Goal: Communication & Community: Answer question/provide support

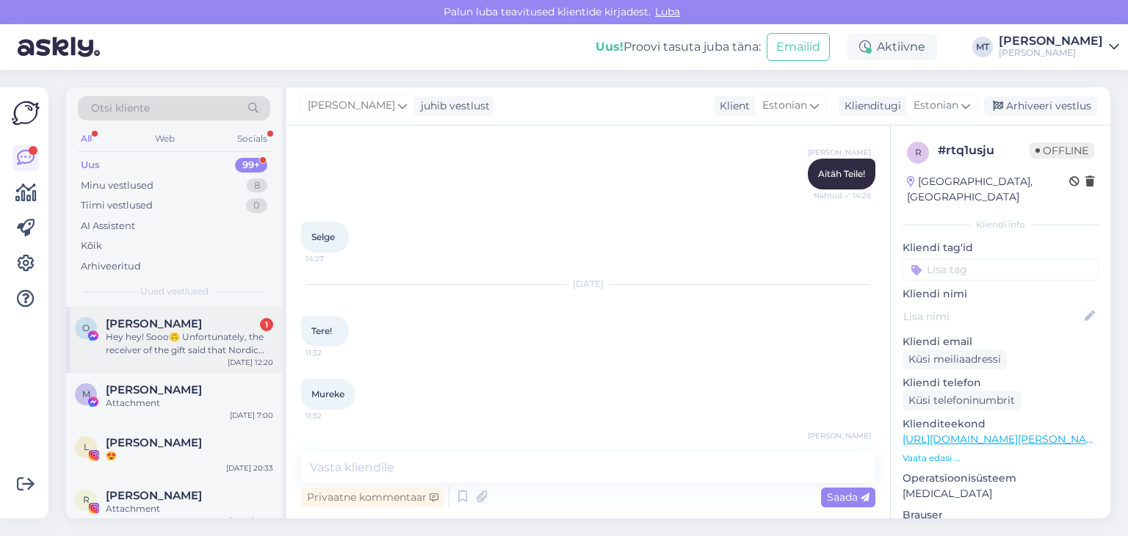
click at [122, 347] on div "Hey hey! Sooo🙃 Unfortunately, the receiver of the gift said that Nordic jacket …" at bounding box center [189, 344] width 167 height 26
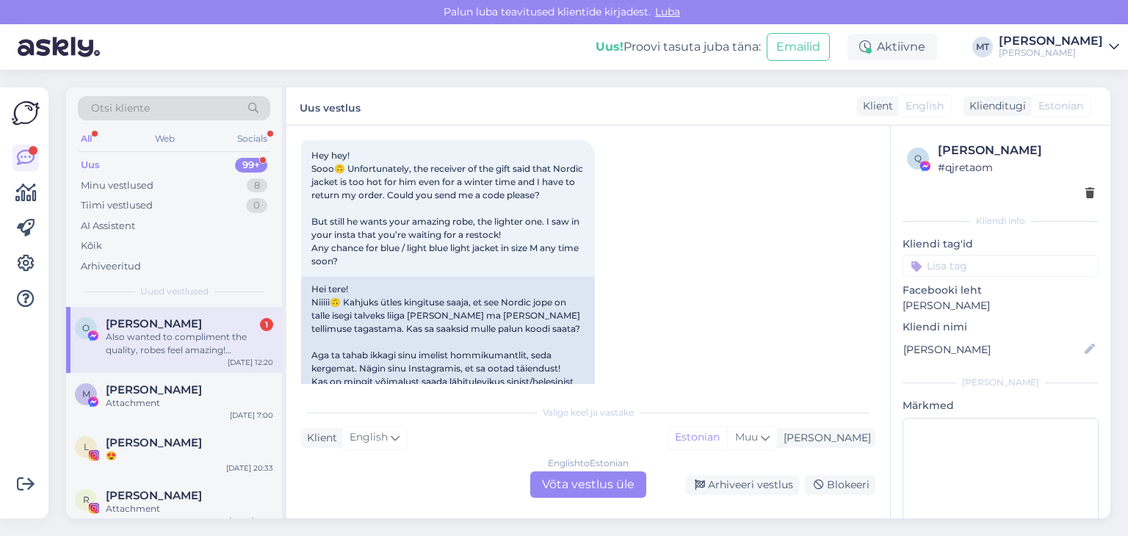
scroll to position [2233, 0]
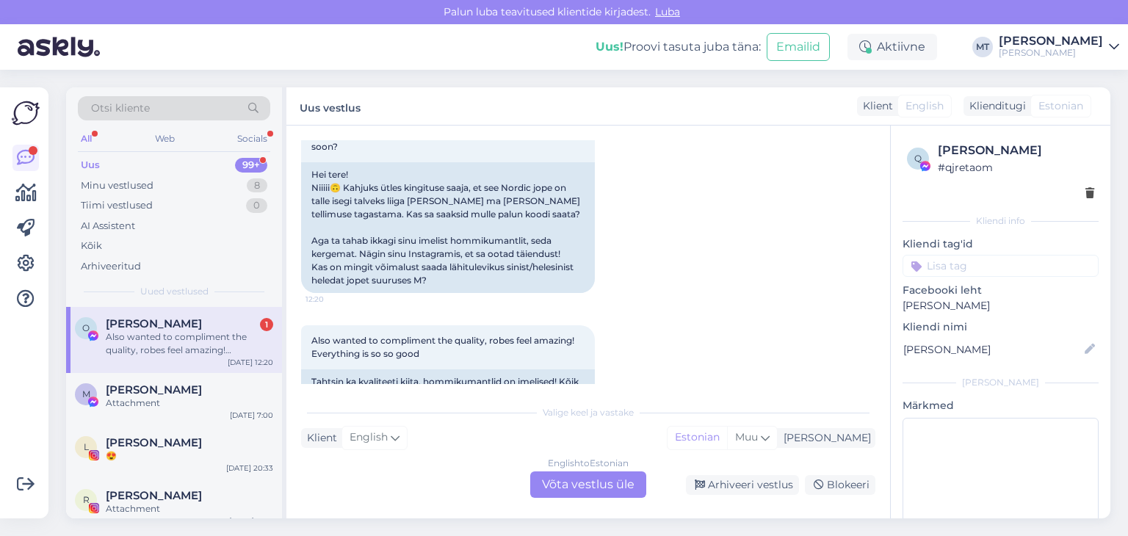
click at [605, 489] on div "English to Estonian Võta vestlus üle" at bounding box center [588, 485] width 116 height 26
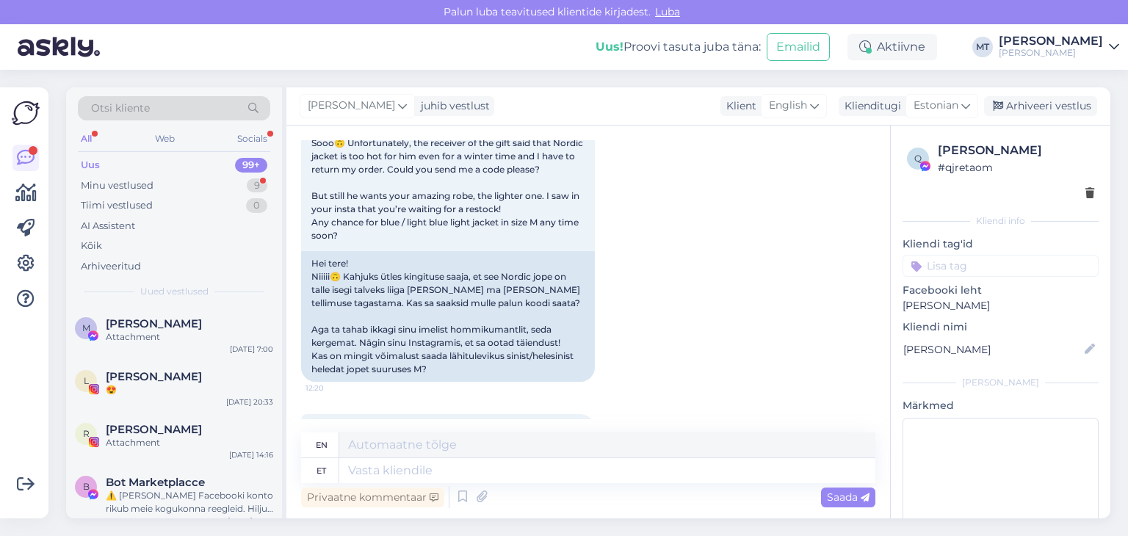
scroll to position [2198, 0]
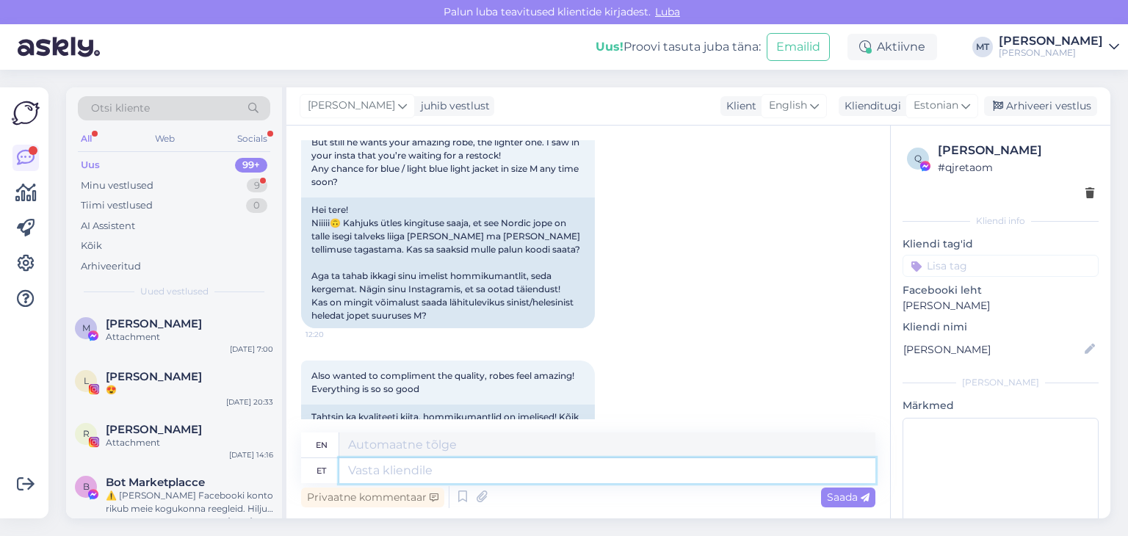
click at [448, 470] on textarea at bounding box center [607, 470] width 536 height 25
type textarea "Tere"
type textarea "Hello"
type textarea "Tere,"
type textarea "Hello,"
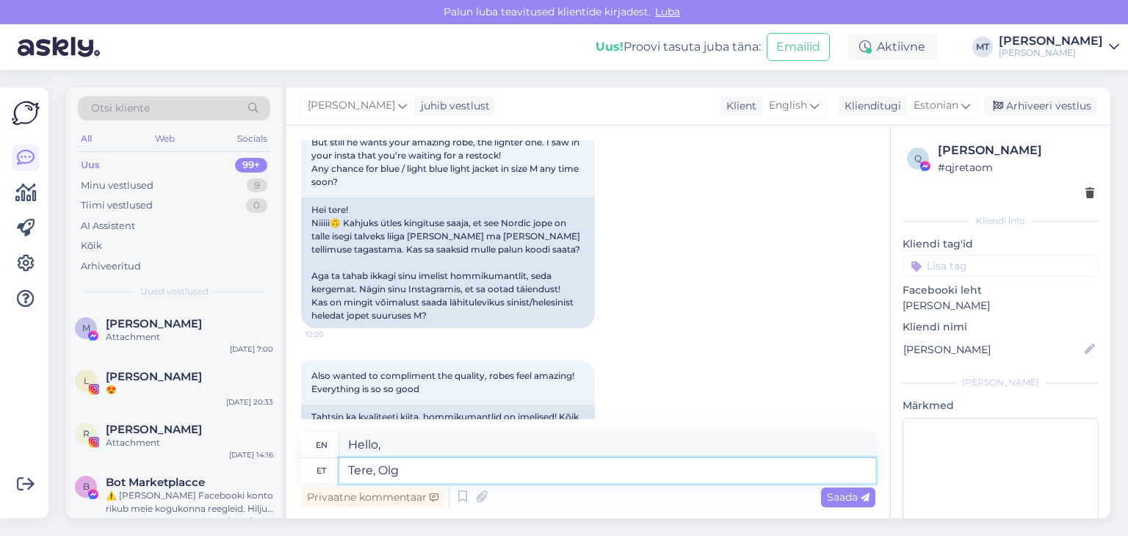
type textarea "[PERSON_NAME]"
type textarea "Hello, [PERSON_NAME]"
type textarea "Tere, [PERSON_NAME]!"
type textarea "Hello, [PERSON_NAME]!"
type textarea "Tere, [PERSON_NAME]! [GEOGRAPHIC_DATA]"
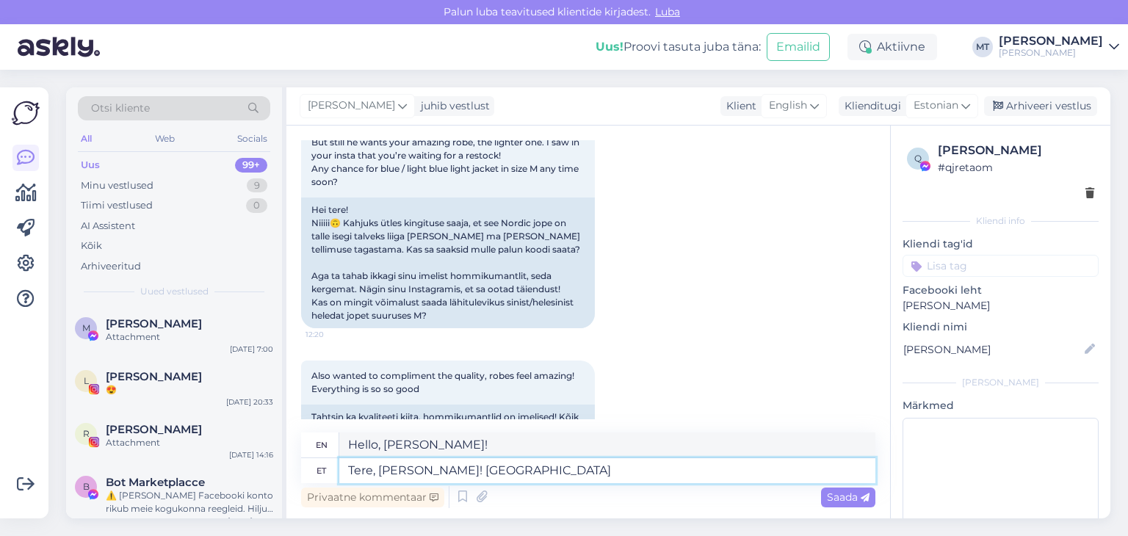
type textarea "Hello, [PERSON_NAME]! Thank you"
type textarea "Tere, [PERSON_NAME]! Aitäh, e"
type textarea "Hello, [PERSON_NAME]! Thank you,"
type textarea "Tere, [PERSON_NAME]!"
type textarea "Hello, [PERSON_NAME]!"
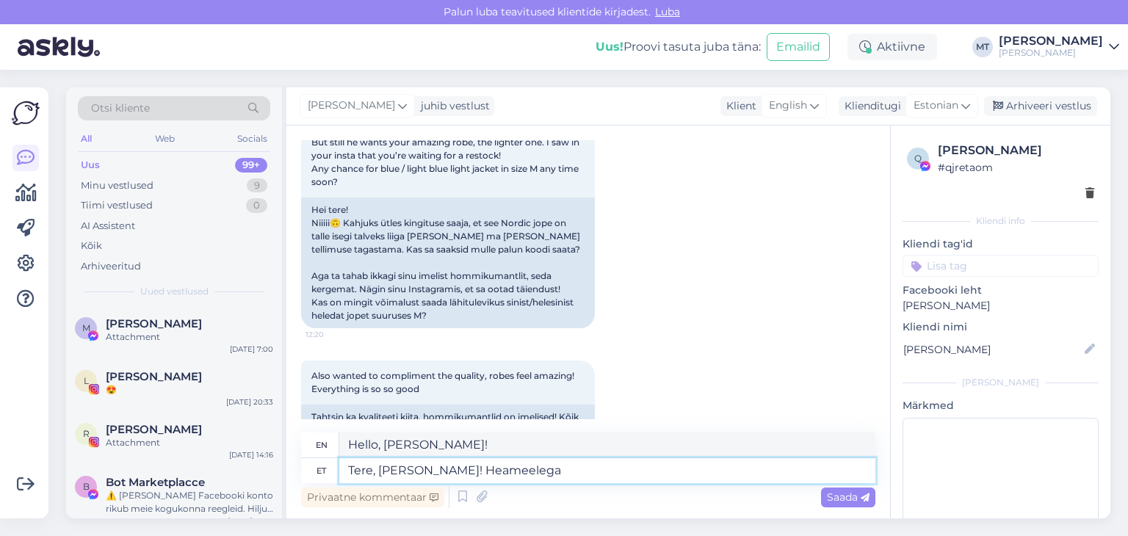
type textarea "Tere, [PERSON_NAME]! Heameelega s"
type textarea "Hello, [PERSON_NAME]! With pleasure"
type textarea "Tere, [PERSON_NAME]! Heameelega saame"
type textarea "Hello, [PERSON_NAME]! We are happy to receive"
type textarea "Tere, [PERSON_NAME]! Heameelega saan"
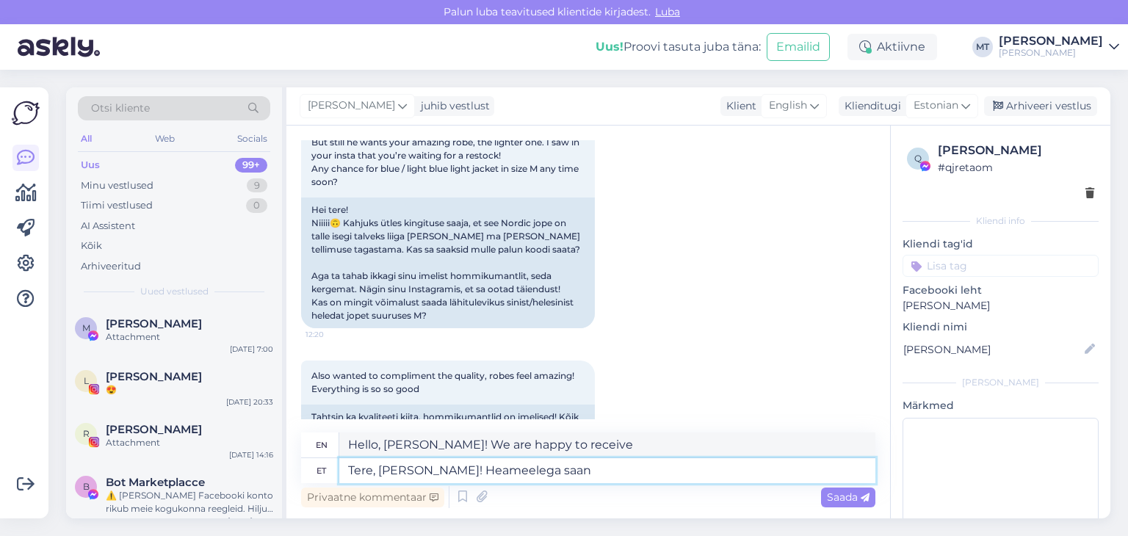
type textarea "Hello, [PERSON_NAME]! I am happy to"
type textarea "Tere, [PERSON_NAME]! Heameelega saan jaki"
type textarea "Hello, [PERSON_NAME]! I would be happy to receive the jacket."
click at [433, 466] on textarea "Tere, [PERSON_NAME]! Heameelega saan jaki" at bounding box center [607, 470] width 536 height 25
click at [557, 472] on textarea "Tere, [PERSON_NAME]! Hea meelega saan jaki" at bounding box center [607, 470] width 536 height 25
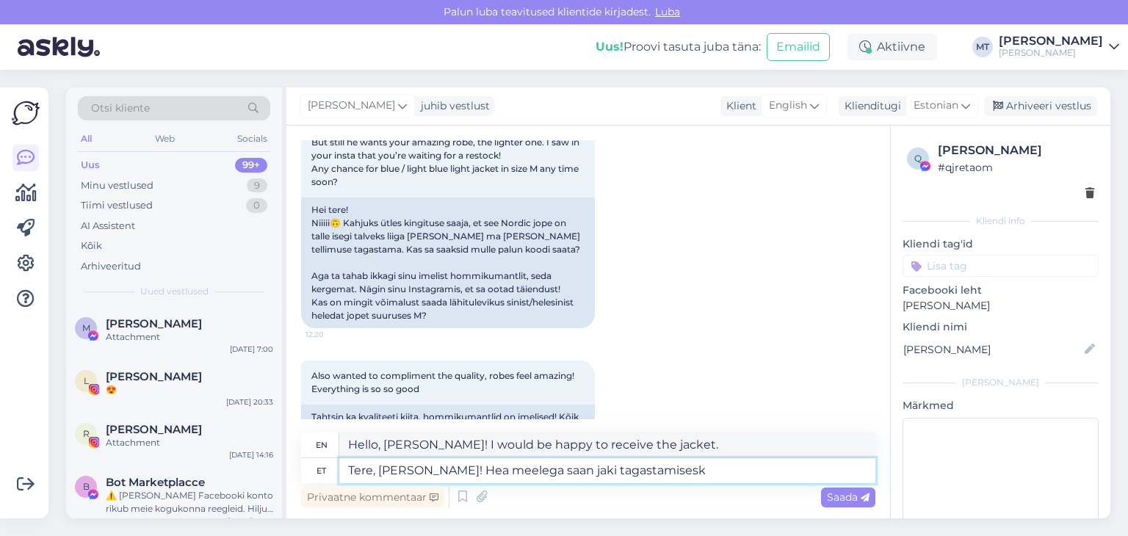
type textarea "Tere, [PERSON_NAME]! Hea meelega saan jaki tagastamisesk"
type textarea "Hi [PERSON_NAME]! I would be happy to return the jacket."
type textarea "Tere, [PERSON_NAME]! Hea meelega saan jaki tagastamisesk [PERSON_NAME] pakikoodi"
type textarea "Hi, [PERSON_NAME]! I would be happy to receive a jacket return receipt from [GE…"
type textarea "Tere, [PERSON_NAME]! Hea meelega saan jaki tagastamisesk Omniva pakikoodi:"
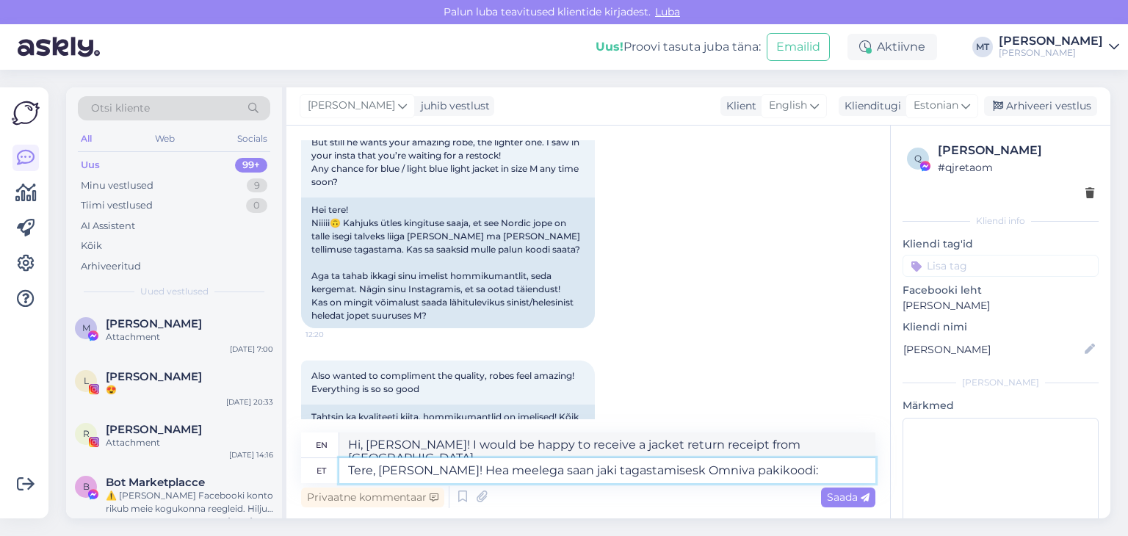
type textarea "Hi, [PERSON_NAME]! I would be happy to receive the Omniva parcel code for retur…"
paste textarea "CC846045623EE"
type textarea "Tere, [PERSON_NAME]! Hea meelega saan jaki tagastamisesk Omniva pakikoodi: CC84…"
type textarea "Hi, [PERSON_NAME]! I would be happy to receive the Omniva parcel code for retur…"
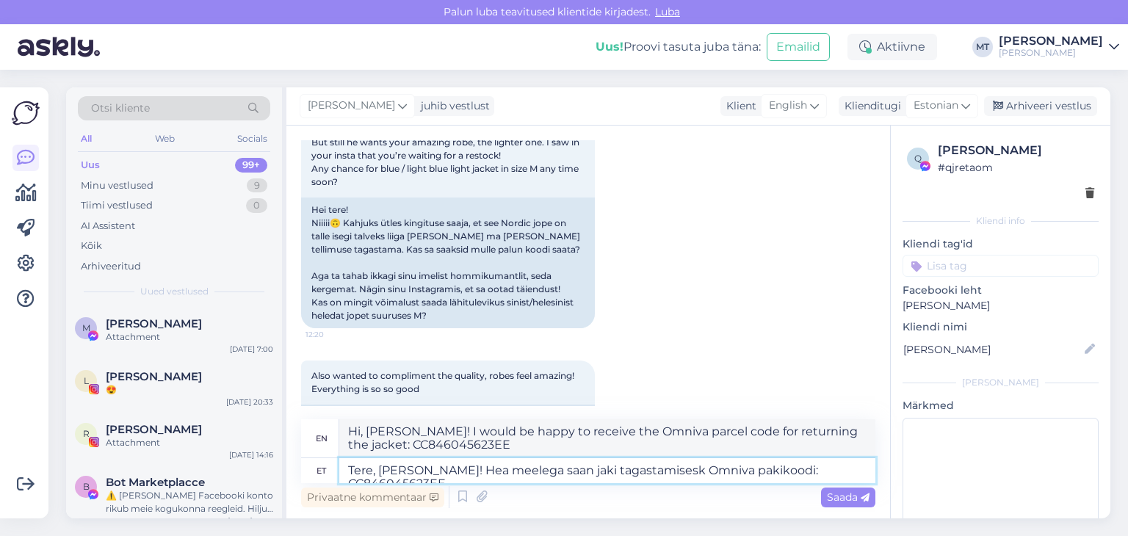
click at [545, 472] on textarea "Tere, [PERSON_NAME]! Hea meelega saan jaki tagastamisesk Omniva pakikoodi: CC84…" at bounding box center [607, 470] width 536 height 25
drag, startPoint x: 633, startPoint y: 472, endPoint x: 523, endPoint y: 475, distance: 109.5
click at [523, 475] on textarea "Tere, [PERSON_NAME]! Hea meelega saan jaki tagastamisesk Omniva pakikoodi: CC84…" at bounding box center [607, 470] width 536 height 25
type textarea "Tere, [PERSON_NAME]! Hea meelega saan tagastamiseks Omniva pakikoodi: CC8460456…"
type textarea "Hi [PERSON_NAME]! I would be happy to receive the Omniva parcel code for return…"
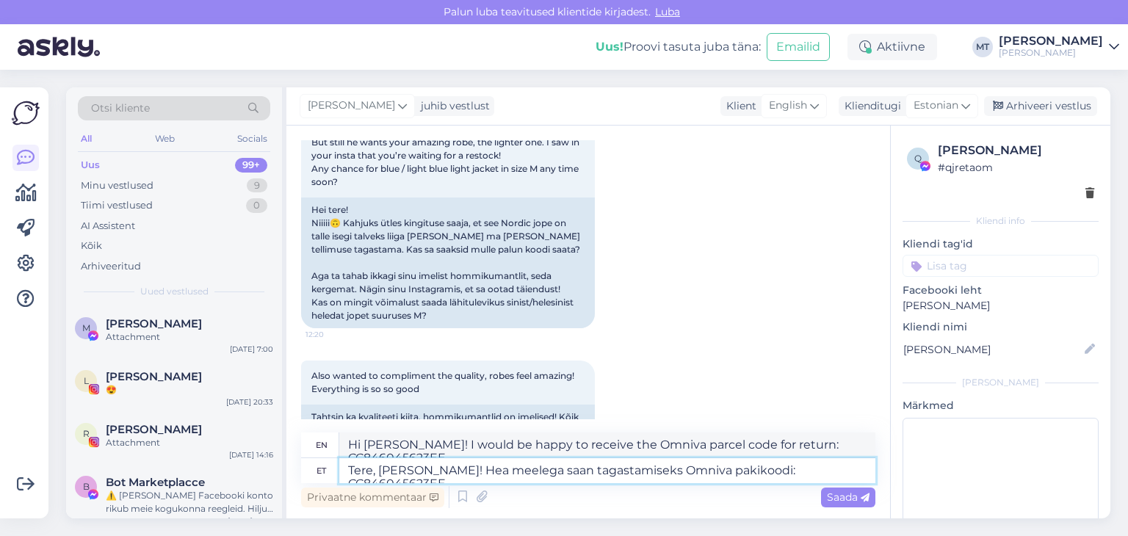
click at [835, 476] on textarea "Tere, [PERSON_NAME]! Hea meelega saan tagastamiseks Omniva pakikoodi: CC8460456…" at bounding box center [607, 470] width 536 height 25
type textarea "Tere, [PERSON_NAME]! Hea meelega saan tagastamiseks Omniva pakikoodi: CC8460456…"
type textarea "Hi [PERSON_NAME]! I would be happy to receive the Omniva parcel code for return…"
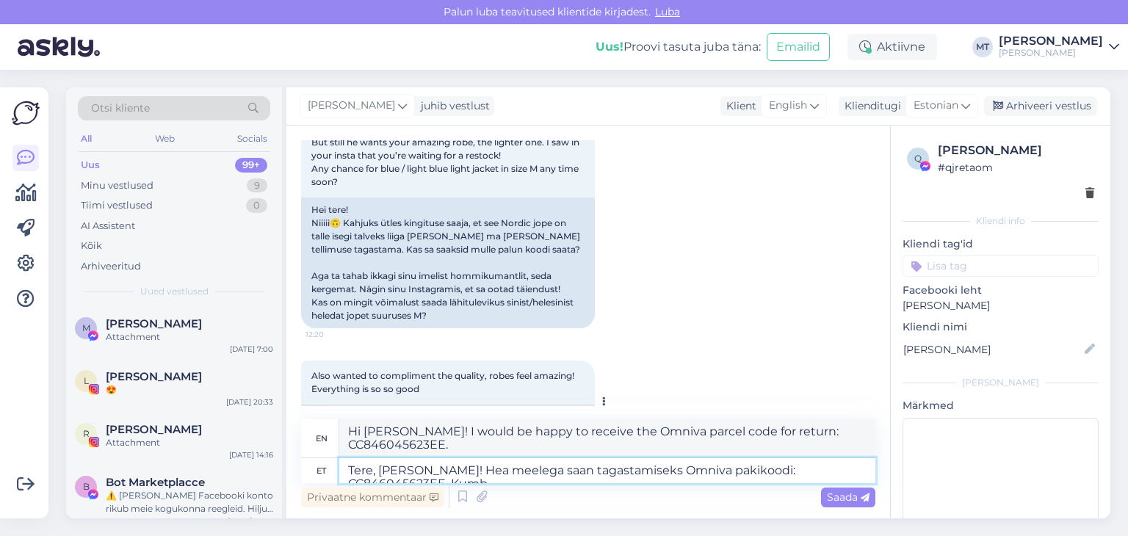
type textarea "Tere, [PERSON_NAME]! Hea meelega saan tagastamiseks Omniva pakikoodi: CC8460456…"
type textarea "Hi, [PERSON_NAME]! I would be happy to receive the Omniva parcel code for retur…"
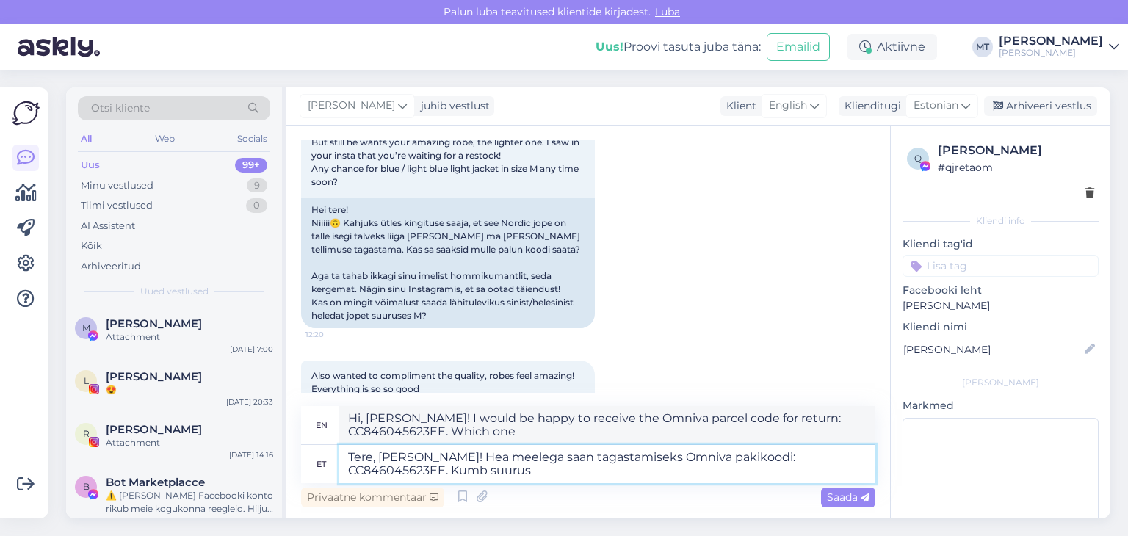
type textarea "Tere, [PERSON_NAME]! Hea meelega saan tagastamiseks Omniva pakikoodi: CC8460456…"
type textarea "Hi, [PERSON_NAME]! I would be happy to receive the Omniva parcel code for retur…"
type textarea "Tere, [PERSON_NAME]! Hea meelega saan tagastamiseks Omniva pakikoodi: CC8460456…"
type textarea "Hi, [PERSON_NAME]! I would be happy to receive the Omniva parcel code for retur…"
type textarea "Tere, [PERSON_NAME]! Hea meelega saan tagastamiseks Omniva pakikoodi: CC8460456…"
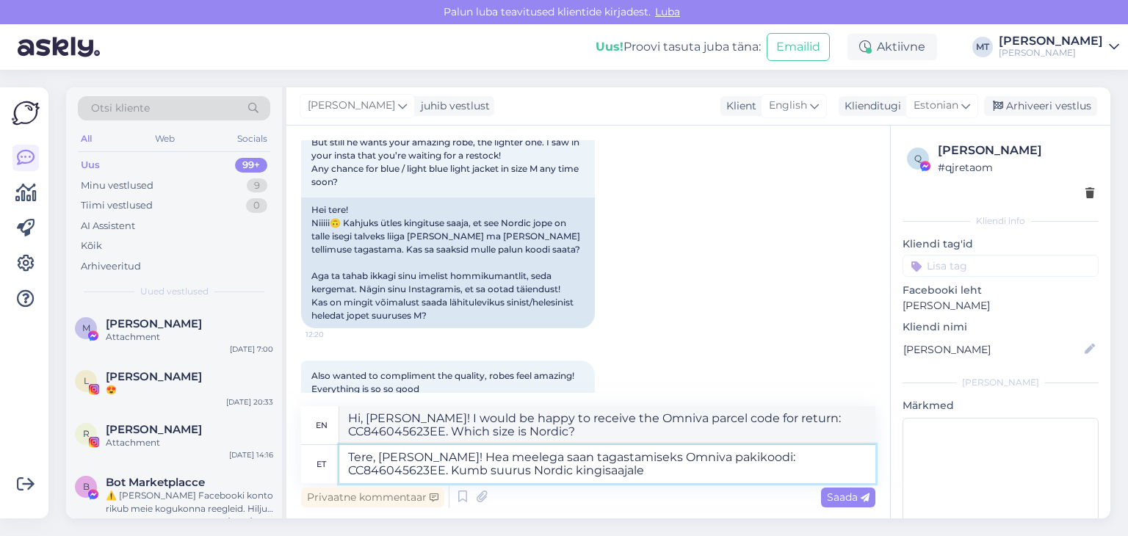
type textarea "Hi, [PERSON_NAME]! I would be happy to receive the Omniva parcel code for retur…"
type textarea "Tere, [PERSON_NAME]! Hea meelega saan tagastamiseks Omniva pakikoodi: CC8460456…"
type textarea "Hi, [PERSON_NAME]! I would be happy to receive the Omniva parcel code for retur…"
type textarea "Tere, [PERSON_NAME]! Hea meelega saan tagastamiseks Omniva pakikoodi: CC8460456…"
type textarea "Hi, [PERSON_NAME]! I would be happy to receive the Omniva parcel code for retur…"
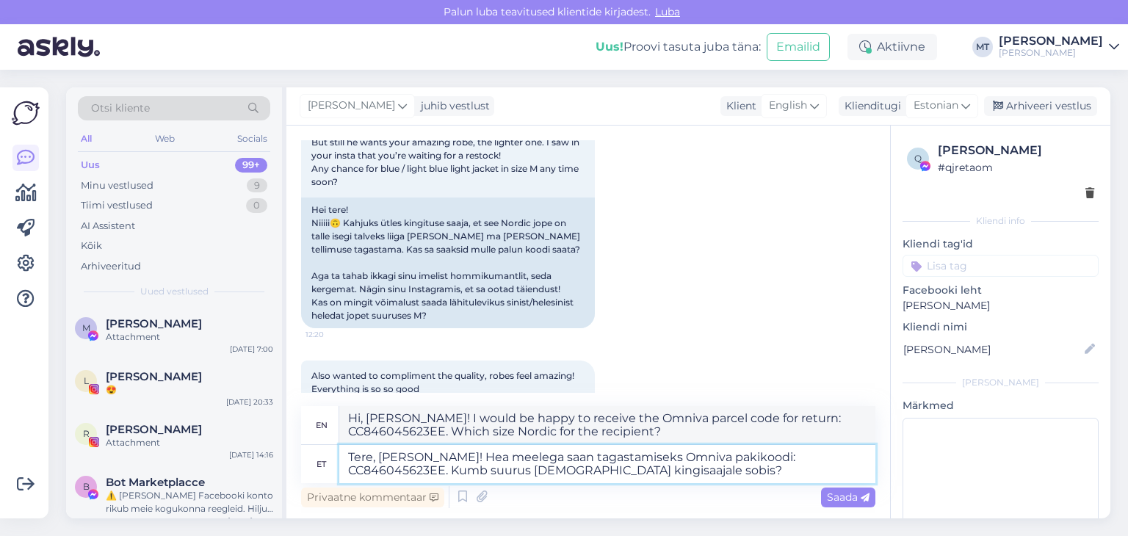
type textarea "Tere, [PERSON_NAME]! Hea meelega saan tagastamiseks Omniva pakikoodi: CC8460456…"
type textarea "Hi, [PERSON_NAME]! I would be happy to receive the Omniva parcel code for retur…"
type textarea "Tere, [PERSON_NAME]! Hea meelega saan tagastamiseks Omniva pakikoodi: CC8460456…"
type textarea "Hi, [PERSON_NAME]! I would be happy to receive the Omniva parcel code for retur…"
type textarea "Tere, [PERSON_NAME]! Hea meelega saan tagastamiseks Omniva pakikoodi: CC8460456…"
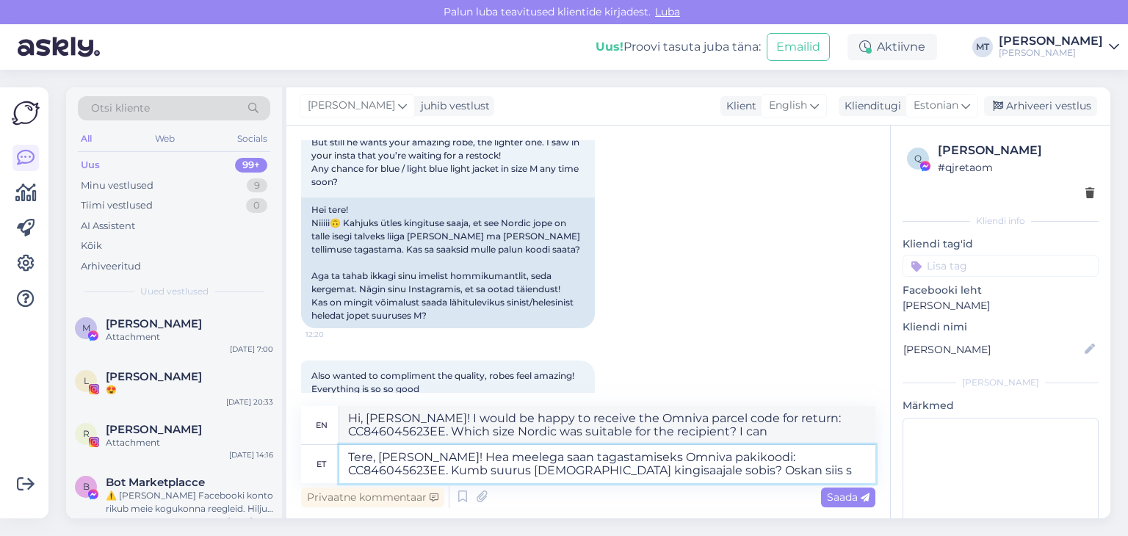
type textarea "Hi, [PERSON_NAME]! I would be happy to receive the Omniva parcel code for retur…"
type textarea "Tere, [PERSON_NAME]! Hea meelega saan tagastamiseks Omniva pakikoodi: CC8460456…"
type textarea "Hi, [PERSON_NAME]! I would be happy to receive the Omniva parcel code for retur…"
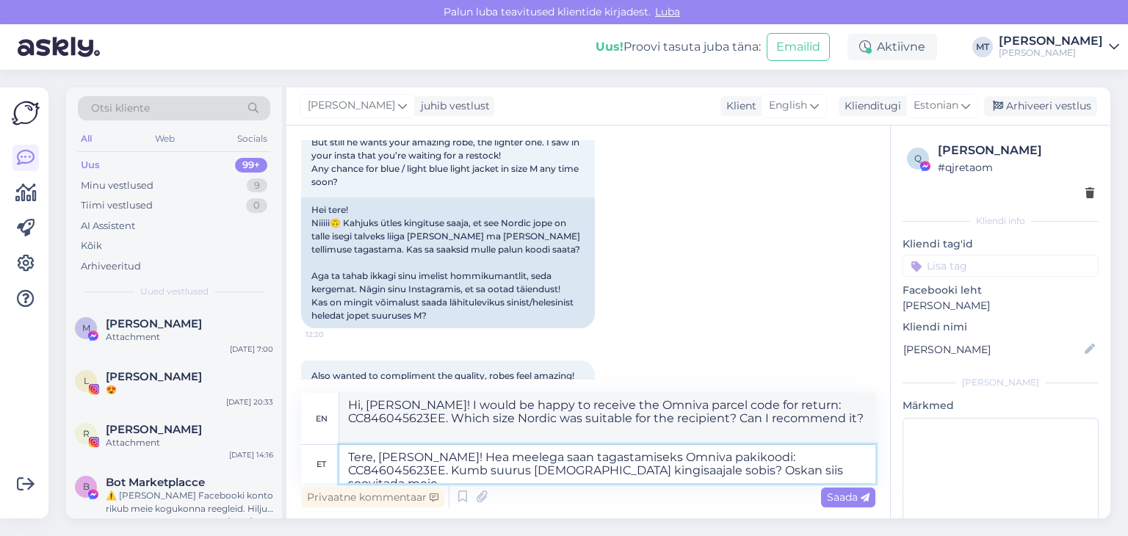
type textarea "Tere, [PERSON_NAME]! Hea meelega saan tagastamiseks Omniva pakikoodi: CC8460456…"
type textarea "Hi, [PERSON_NAME]! I would be happy to receive the Omniva parcel code for retur…"
type textarea "Tere, [PERSON_NAME]! Hea meelega saan tagastamiseks Omniva pakikoodi: CC8460456…"
type textarea "Hello, [PERSON_NAME]! I would be happy to receive the Omniva parcel code for re…"
type textarea "Tere, [PERSON_NAME]! Hea meelega saan tagastamiseks Omniva pakikoodi: CC8460456…"
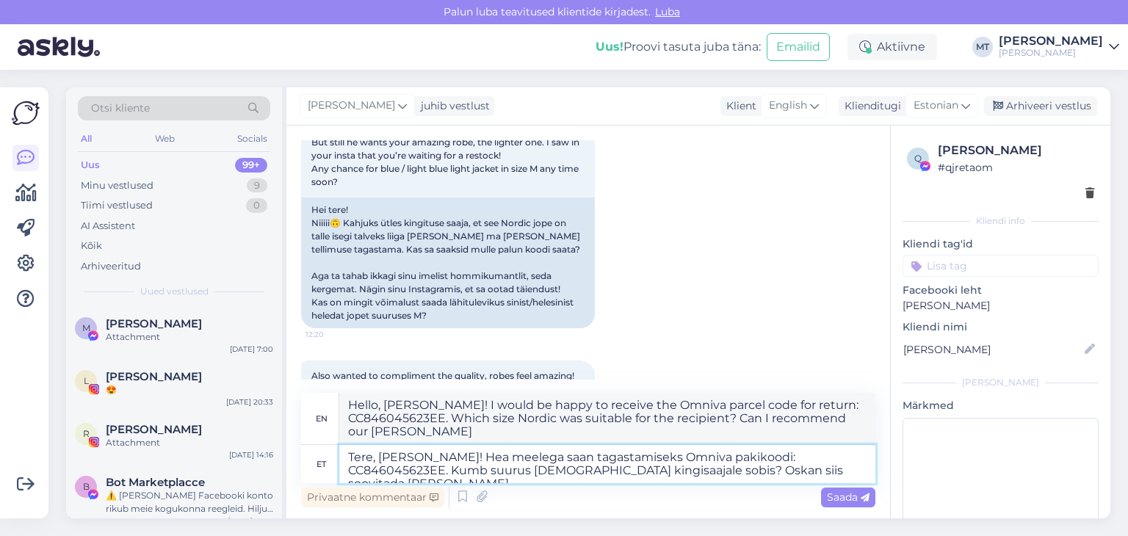
type textarea "Hello, [PERSON_NAME]! I would be happy to receive the Omniva parcel code for re…"
type textarea "Tere, [PERSON_NAME]! Hea meelega saan tagastamiseks Omniva pakikoodi: CC8460456…"
type textarea "Hello, [PERSON_NAME]! I would be happy to receive the Omniva parcel code for re…"
type textarea "Tere, [PERSON_NAME]! Hea meelega saan tagastamiseks Omniva pakikoodi: CC8460456…"
type textarea "Hi, [PERSON_NAME]! I would be happy to receive the Omniva parcel code for retur…"
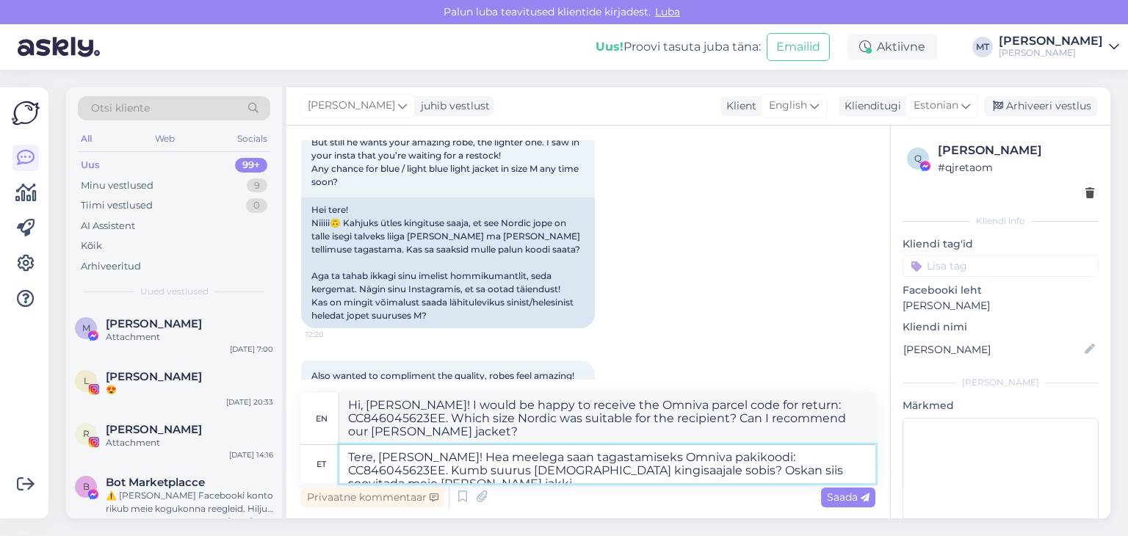
type textarea "Tere, [PERSON_NAME]! Hea meelega saan tagastamiseks Omniva pakikoodi: CC8460456…"
type textarea "Hi, [PERSON_NAME]! I would be happy to receive the Omniva parcel code for retur…"
type textarea "Tere, [PERSON_NAME]! Hea meelega saan tagastamiseks Omniva pakikoodi: CC8460456…"
type textarea "Hi, [PERSON_NAME]! I would be happy to receive the Omniva parcel code for retur…"
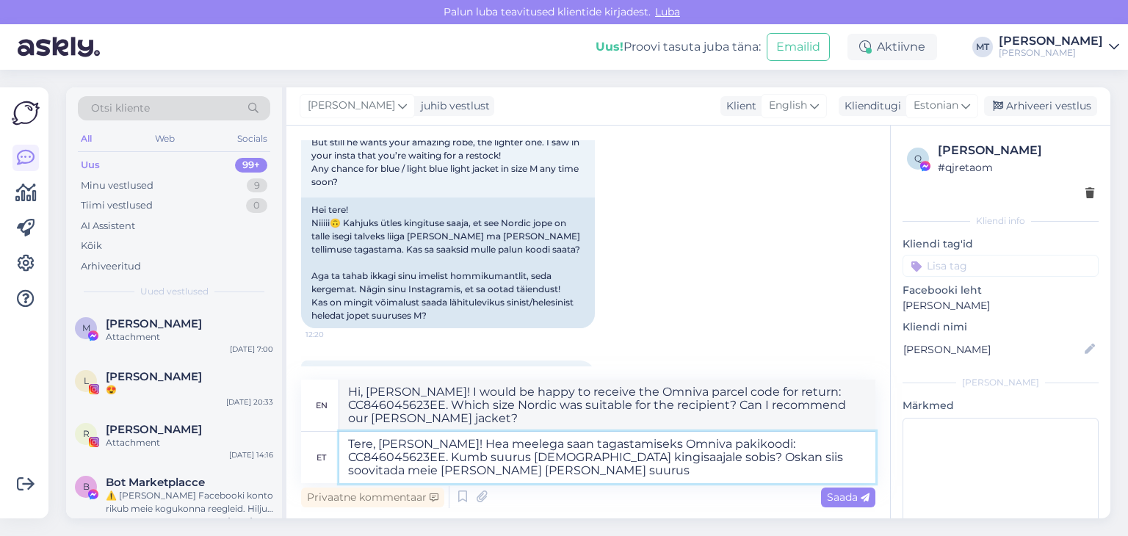
type textarea "Tere, [PERSON_NAME]! Hea meelega saan tagastamiseks Omniva pakikoodi: CC8460456…"
type textarea "Hi, [PERSON_NAME]! I would be happy to receive the Omniva parcel code for retur…"
type textarea "Tere, [PERSON_NAME]! Hea meelega saan tagastamiseks Omniva pakikoodi: CC8460456…"
type textarea "Hi, [PERSON_NAME]! I would be happy to receive the Omniva parcel code for retur…"
type textarea "Tere, [PERSON_NAME]! Hea meelega saan tagastamiseks Omniva pakikoodi: CC8460456…"
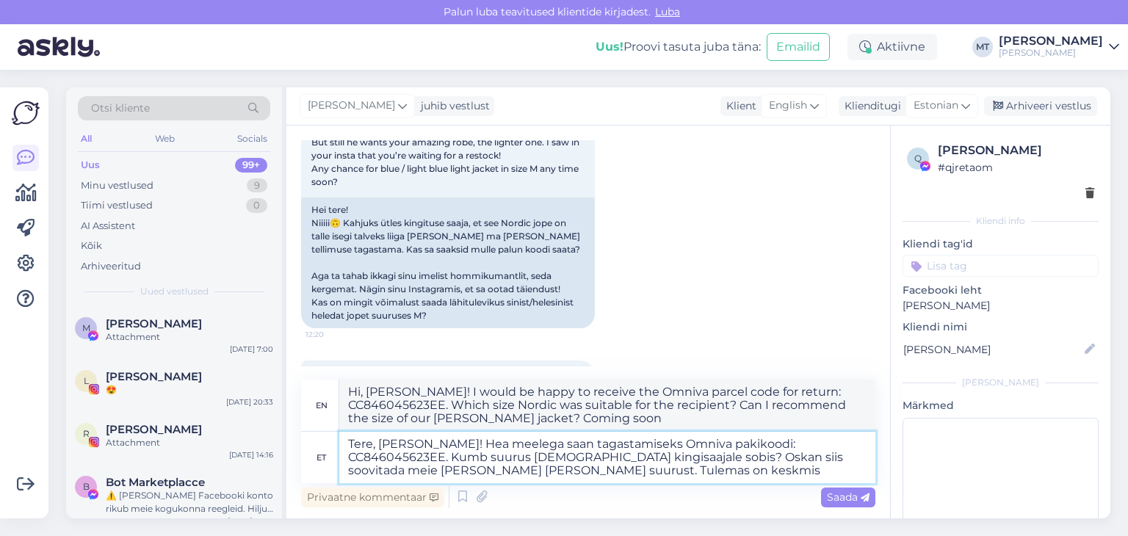
type textarea "Hi, [PERSON_NAME]! I would be happy to receive the Omniva parcel code for retur…"
type textarea "Tere, [PERSON_NAME]! Hea meelega saan tagastamiseks Omniva pakikoodi: CC8460456…"
type textarea "Hi, [PERSON_NAME]! I would be happy to receive the Omniva parcel code for retur…"
type textarea "Tere, [PERSON_NAME]! Hea meelega saan tagastamiseks Omniva pakikoodi: CC8460456…"
type textarea "Hi, [PERSON_NAME]! I would be happy to receive the Omniva parcel code for retur…"
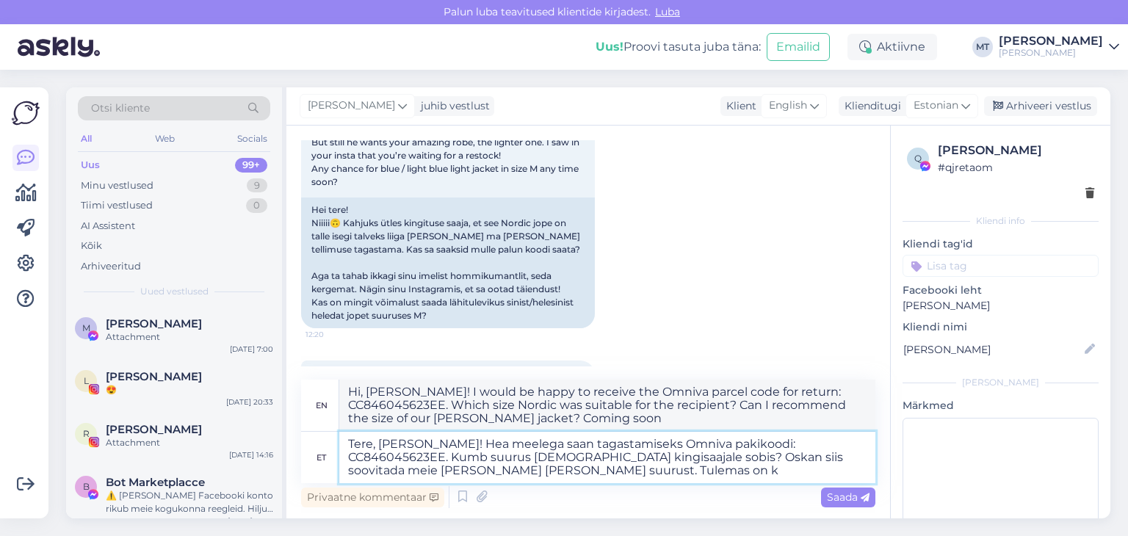
type textarea "Tere, [PERSON_NAME]! Hea meelega saan tagastamiseks Omniva pakikoodi: CC8460456…"
type textarea "Hi, [PERSON_NAME]! I would be happy to receive the Omniva parcel code for retur…"
type textarea "Tere, [PERSON_NAME]! Hea meelega saan tagastamiseks Omniva pakikoodi: CC8460456…"
type textarea "Hi, [PERSON_NAME]! I would be happy to receive the Omniva parcel code for retur…"
type textarea "Tere, [PERSON_NAME]! Hea meelega saan tagastamiseks Omniva pakikoodi: CC8460456…"
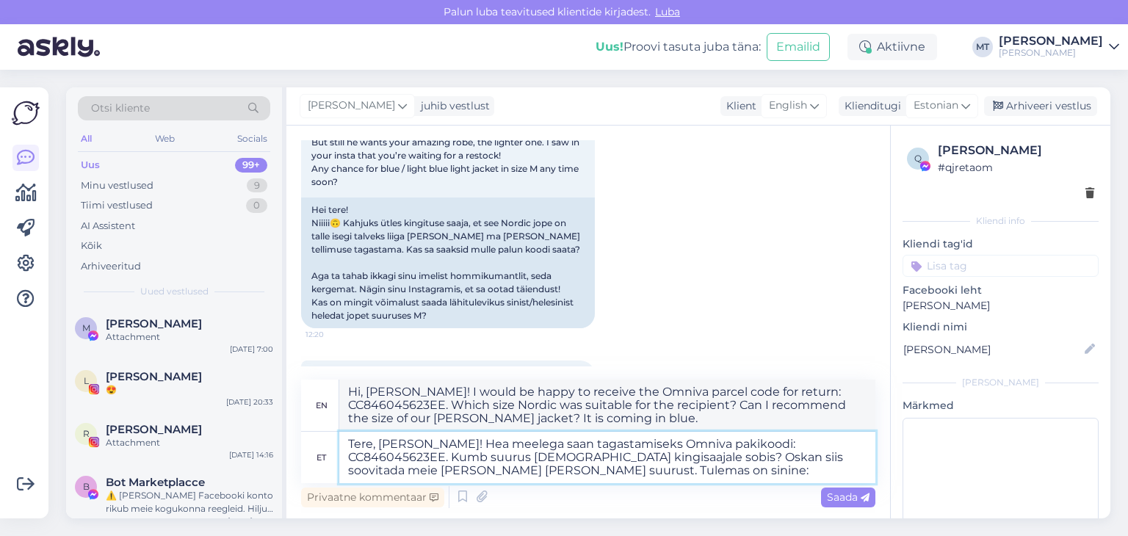
type textarea "Hi, [PERSON_NAME]! I would be happy to receive the Omniva parcel code for retur…"
drag, startPoint x: 400, startPoint y: 471, endPoint x: 345, endPoint y: 471, distance: 55.1
click at [345, 471] on textarea "Tere, [PERSON_NAME]! Hea meelega saan tagastamiseks Omniva pakikoodi: CC8460456…" at bounding box center [607, 457] width 536 height 51
type textarea "Tere, [PERSON_NAME]! Hea meelega saan tagastamiseks Omniva pakikoodi: CC8460456…"
type textarea "Hi, [PERSON_NAME]! I would be happy to receive the Omniva parcel code for retur…"
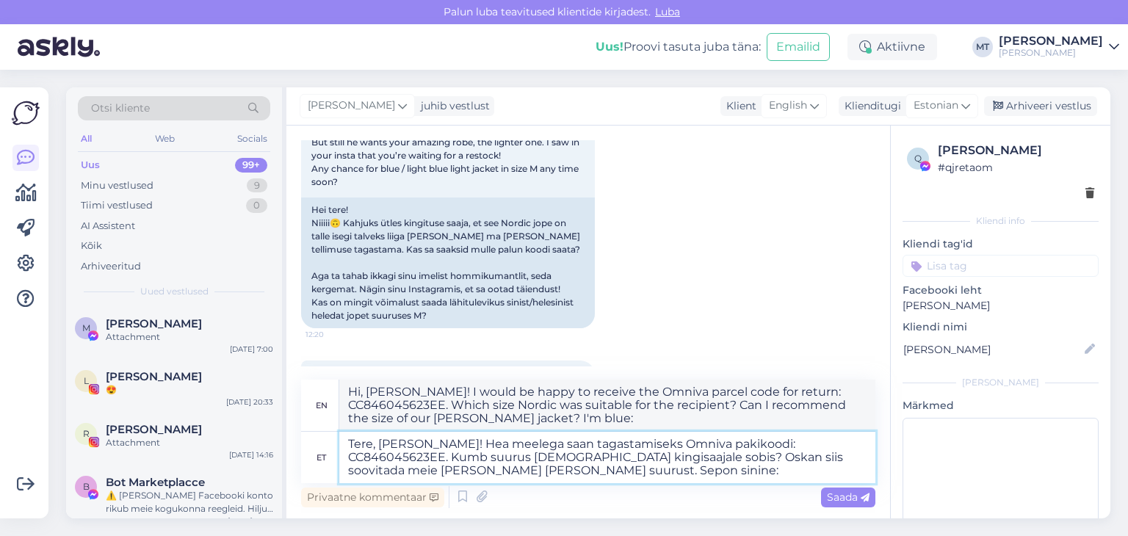
type textarea "Tere, [PERSON_NAME]! Hea meelega saan tagastamiseks Omniva pakikoodi: CC8460456…"
type textarea "Hi, [PERSON_NAME]! I would be happy to receive the Omniva parcel code for retur…"
type textarea "Tere, [PERSON_NAME]! Hea meelega saan tagastamiseks Omniva pakikoodi: CC8460456…"
type textarea "Hi, [PERSON_NAME]! I would be happy to receive the Omniva parcel code for retur…"
type textarea "Tere, [PERSON_NAME]! Hea meelega saan tagastamiseks Omniva pakikoodi: CC8460456…"
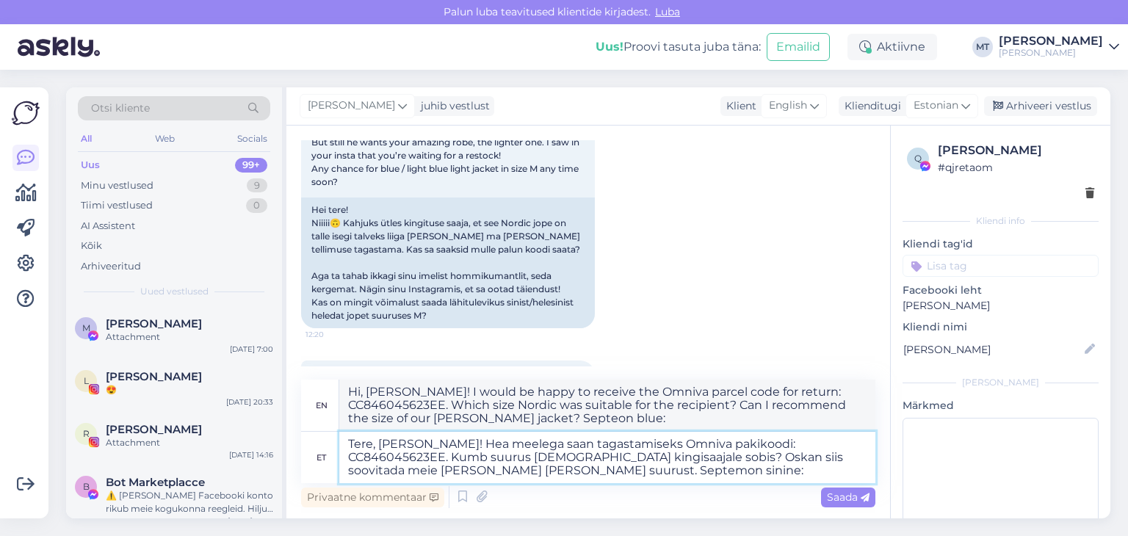
type textarea "Hi, [PERSON_NAME]! I would be happy to receive the Omniva parcel code for retur…"
type textarea "Tere, [PERSON_NAME]! Hea meelega saan tagastamiseks Omniva pakikoodi: CC8460456…"
type textarea "Hi, [PERSON_NAME]! I would be happy to receive the Omniva parcel code for retur…"
type textarea "Tere, [PERSON_NAME]! Hea meelega saan tagastamiseks Omniva pakikoodi: CC8460456…"
type textarea "Hi, [PERSON_NAME]! I would be happy to receive the Omniva parcel code for retur…"
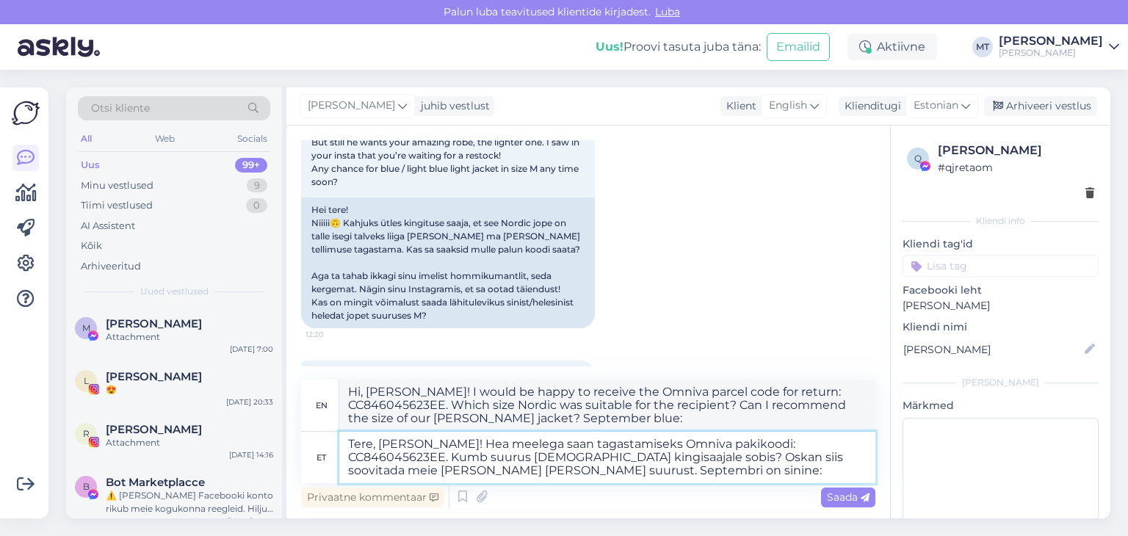
type textarea "Tere, [PERSON_NAME]! Hea meelega saan tagastamiseks Omniva pakikoodi: CC8460456…"
type textarea "Hi, [PERSON_NAME]! I would be happy to receive the Omniva parcel code for retur…"
type textarea "Tere, [PERSON_NAME]! Hea meelega saan tagastamiseks Omniva pakikoodi: CC8460456…"
type textarea "Hi, [PERSON_NAME]! I would be happy to receive the Omniva parcel code for retur…"
type textarea "Tere, [PERSON_NAME]! Hea meelega saan tagastamiseks Omniva pakikoodi: CC8460456…"
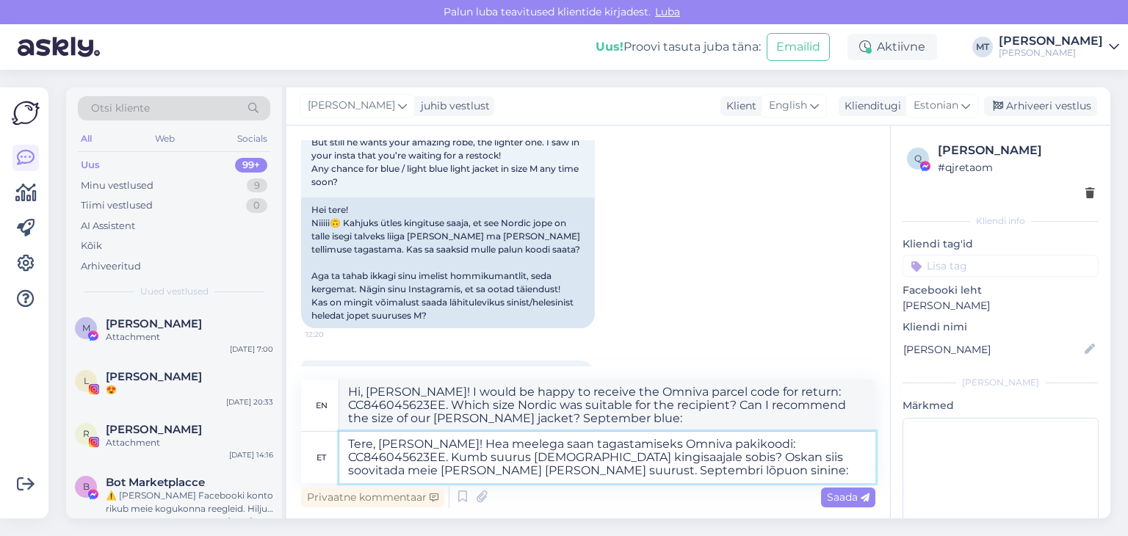
type textarea "Hi, [PERSON_NAME]! I would be happy to receive the Omniva parcel code for retur…"
type textarea "Tere, [PERSON_NAME]! Hea meelega saan tagastamiseks Omniva pakikoodi: CC8460456…"
type textarea "Hi, [PERSON_NAME]! I would be happy to receive the Omniva parcel code for retur…"
type textarea "Tere, [PERSON_NAME]! Hea meelega saan tagastamiseks Omniva pakikoodi: CC8460456…"
type textarea "Hi, [PERSON_NAME]! I would be happy to receive the Omniva parcel code for retur…"
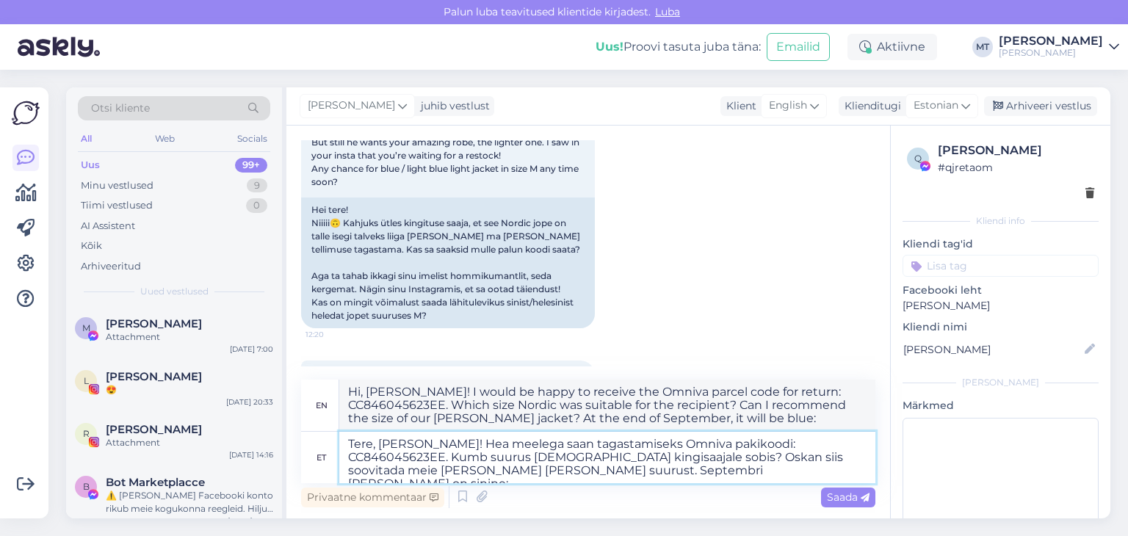
click at [470, 473] on textarea "Tere, [PERSON_NAME]! Hea meelega saan tagastamiseks Omniva pakikoodi: CC8460456…" at bounding box center [607, 457] width 536 height 51
type textarea "Tere, [PERSON_NAME]! Hea meelega saan tagastamiseks Omniva pakikoodi: CC8460456…"
type textarea "Hi, [PERSON_NAME]! I would be happy to receive the Omniva parcel code for retur…"
type textarea "Tere, [PERSON_NAME]! Hea meelega saan tagastamiseks Omniva pakikoodi: CC8460456…"
type textarea "Hi, [PERSON_NAME]! I would be happy to receive the Omniva parcel code for retur…"
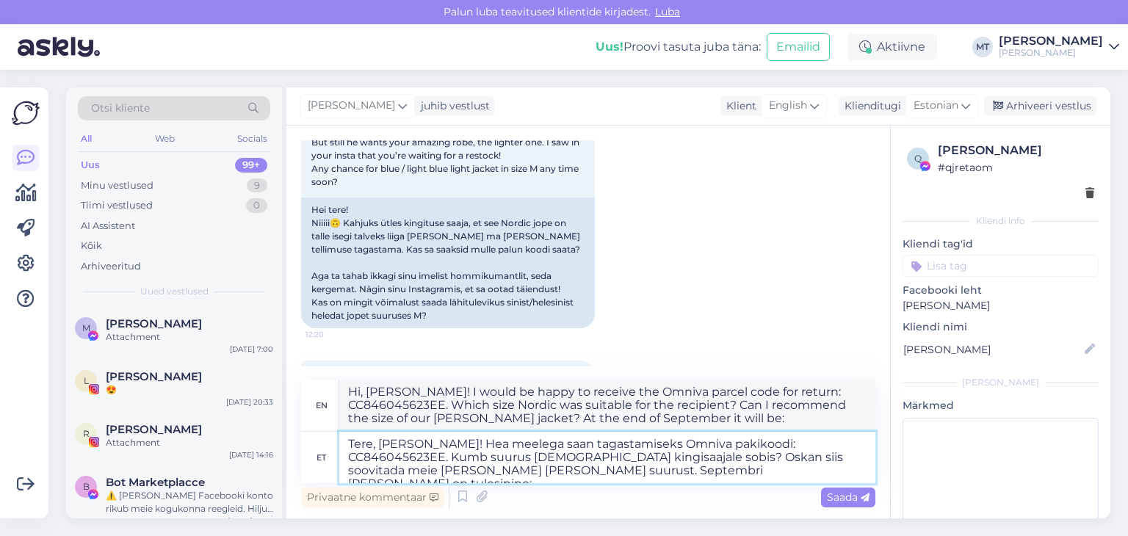
type textarea "Tere, [PERSON_NAME]! Hea meelega saan tagastamiseks Omniva pakikoodi: CC8460456…"
type textarea "Hi, [PERSON_NAME]! I would be happy to receive the Omniva parcel code for retur…"
type textarea "Tere, [PERSON_NAME]! Hea meelega saan tagastamiseks Omniva pakikoodi: CC8460456…"
type textarea "Hi, [PERSON_NAME]! I would be happy to receive the Omniva parcel code for retur…"
type textarea "Tere, [PERSON_NAME]! Hea meelega saan tagastamiseks Omniva pakikoodi: CC8460456…"
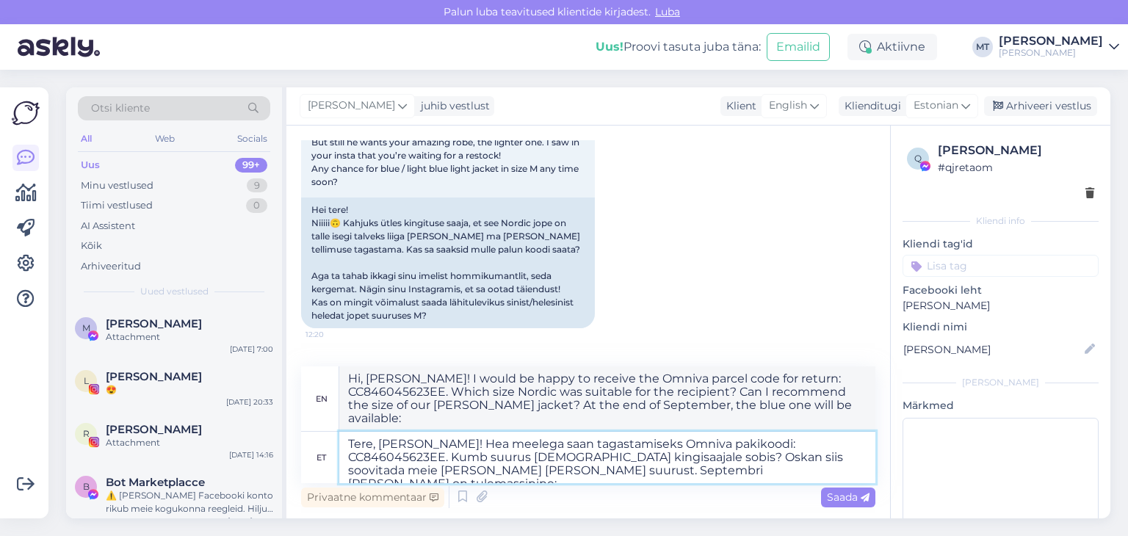
type textarea "Hi, [PERSON_NAME]! I would be happy to receive the Omniva parcel code for retur…"
type textarea "Tere, [PERSON_NAME]! Hea meelega saan tagastamiseks Omniva pakikoodi: CC8460456…"
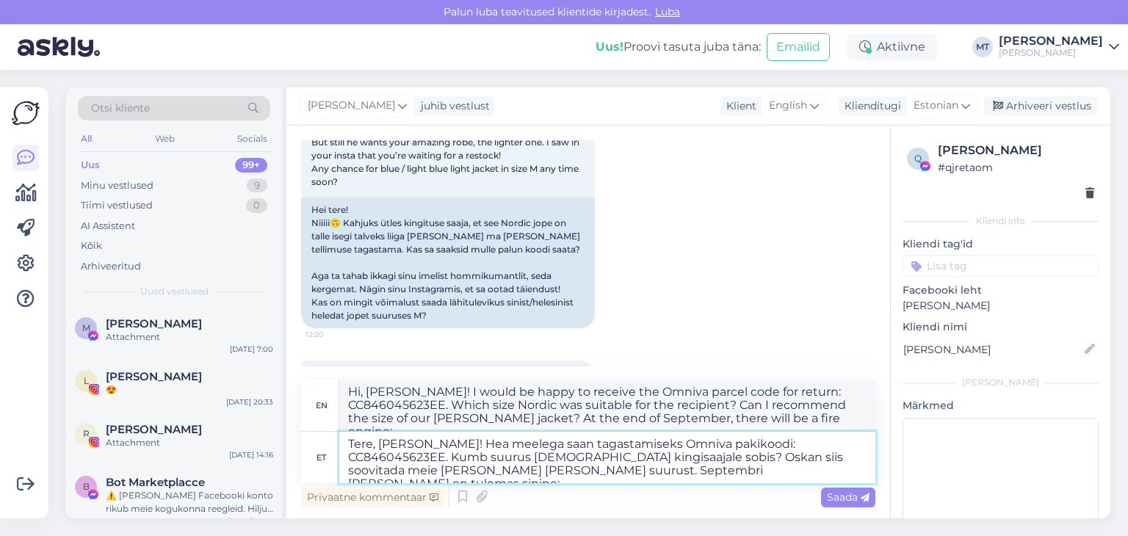
type textarea "Hi, [PERSON_NAME]! I would be happy to receive the Omniva parcel code for retur…"
click at [567, 469] on textarea "Tere, [PERSON_NAME]! Hea meelega saan tagastamiseks Omniva pakikoodi: CC8460456…" at bounding box center [607, 457] width 536 height 51
paste textarea "[URL][DOMAIN_NAME][PERSON_NAME]"
type textarea "Tere, [PERSON_NAME]! Hea meelega saan tagastamiseks Omniva pakikoodi: CC8460456…"
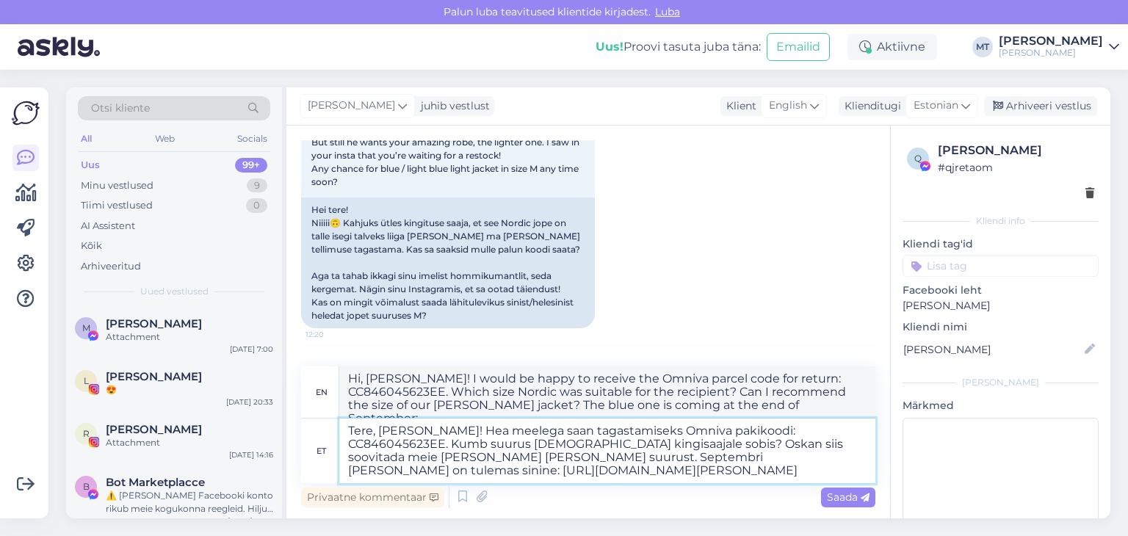
type textarea "Hi, [PERSON_NAME]! I would be happy to receive the Omniva parcel code for retur…"
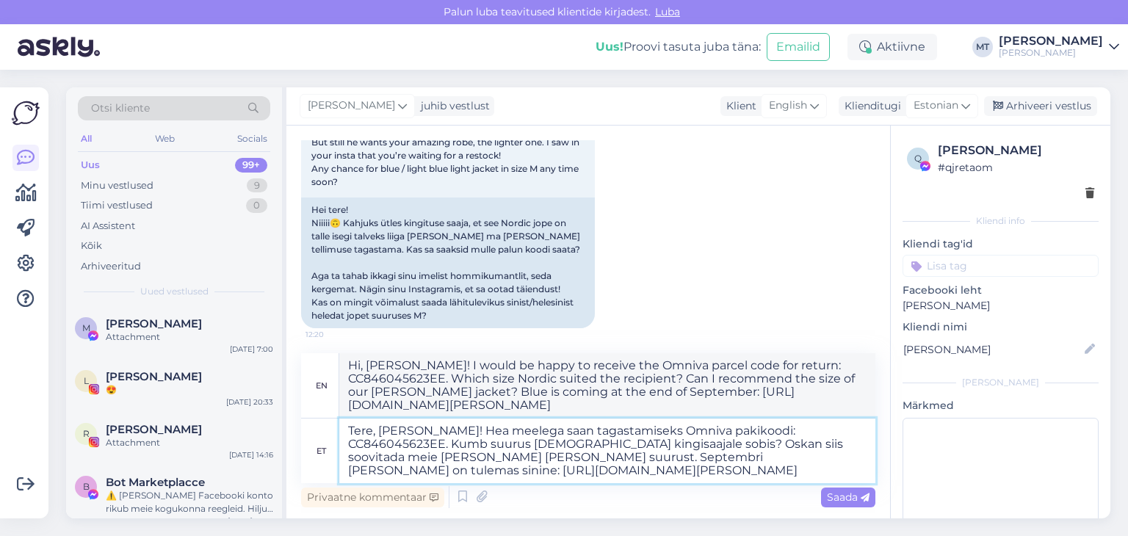
click at [538, 448] on textarea "Tere, [PERSON_NAME]! Hea meelega saan tagastamiseks Omniva pakikoodi: CC8460456…" at bounding box center [607, 451] width 536 height 65
drag, startPoint x: 502, startPoint y: 447, endPoint x: 430, endPoint y: 444, distance: 72.0
click at [430, 444] on textarea "Tere, [PERSON_NAME]! Hea meelega saan tagastamiseks Omniva pakikoodi: CC8460456…" at bounding box center [607, 451] width 536 height 65
type textarea "Tere, [PERSON_NAME]! Hea meelega saan tagastamiseks Omniva pakikoodi: CC8460456…"
type textarea "Hi, [PERSON_NAME]! I would be happy to receive the Omniva parcel code for retur…"
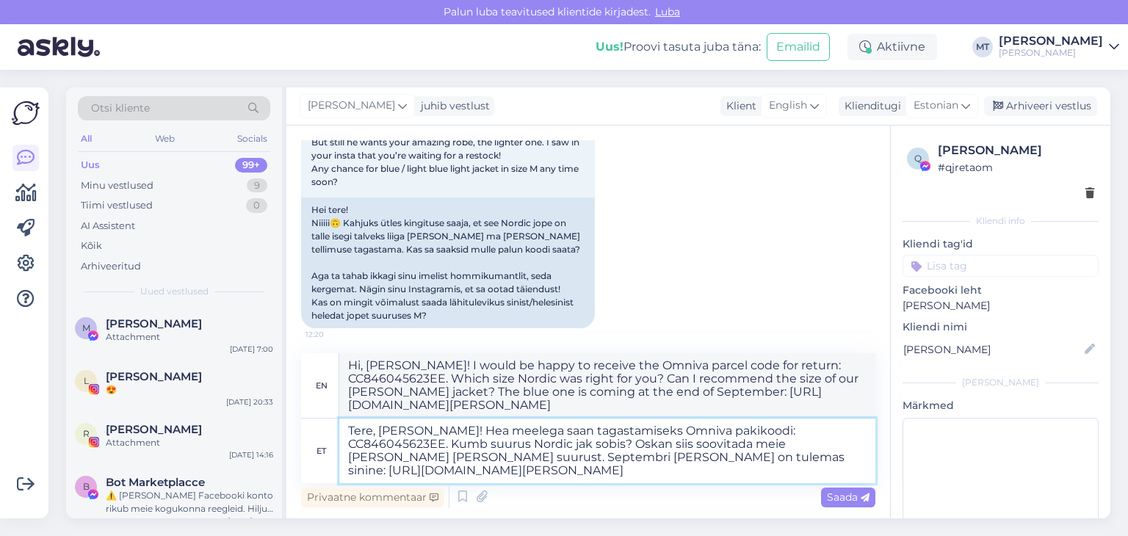
type textarea "Tere, [PERSON_NAME]! Hea meelega saan tagastamiseks Omniva pakikoodi: CC8460456…"
type textarea "Hi, [PERSON_NAME]! I would be happy to receive the Omniva parcel code for retur…"
click at [485, 444] on textarea "Tere, [PERSON_NAME]! Hea meelega saan tagastamiseks Omniva pakikoodi: CC8460456…" at bounding box center [607, 451] width 536 height 65
click at [491, 444] on textarea "Tere, [PERSON_NAME]! Hea meelega saan tagastamiseks Omniva pakikoodi: CC8460456…" at bounding box center [607, 451] width 536 height 65
type textarea "Tere, [PERSON_NAME]! Hea meelega saan tagastamiseks Omniva pakikoodi: CC8460456…"
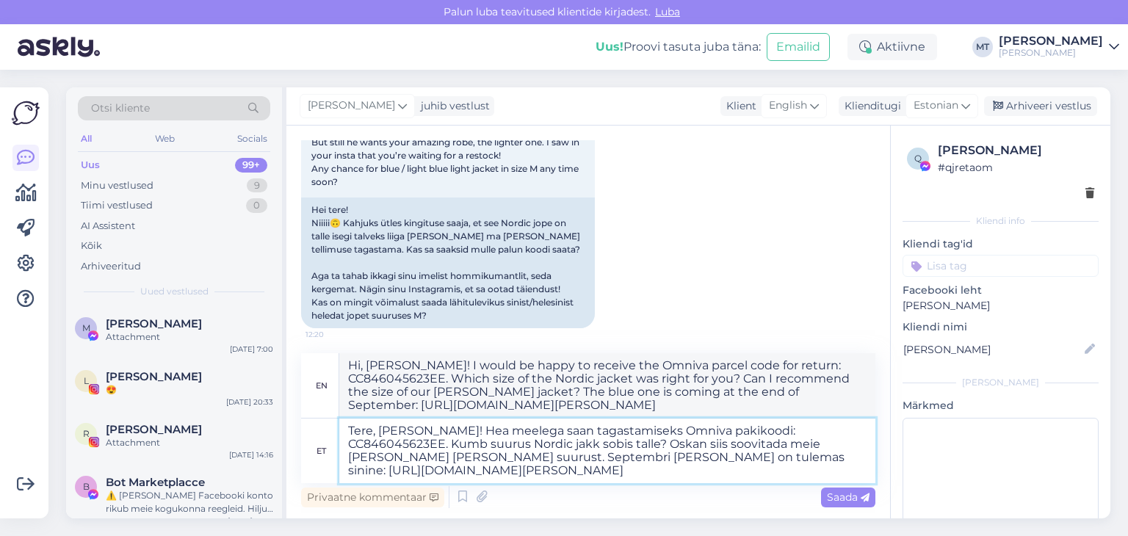
type textarea "Hi, [PERSON_NAME]! I would be happy to receive the Omniva parcel code for retur…"
drag, startPoint x: 520, startPoint y: 444, endPoint x: 469, endPoint y: 447, distance: 51.5
click at [469, 447] on textarea "Tere, [PERSON_NAME]! Hea meelega saan tagastamiseks Omniva pakikoodi: CC8460456…" at bounding box center [607, 451] width 536 height 65
type textarea "Tere, [PERSON_NAME]! Hea meelega saan tagastamiseks Omniva pakikoodi: CC8460456…"
type textarea "Hi, [PERSON_NAME]! I would be happy to receive the Omniva parcel code for retur…"
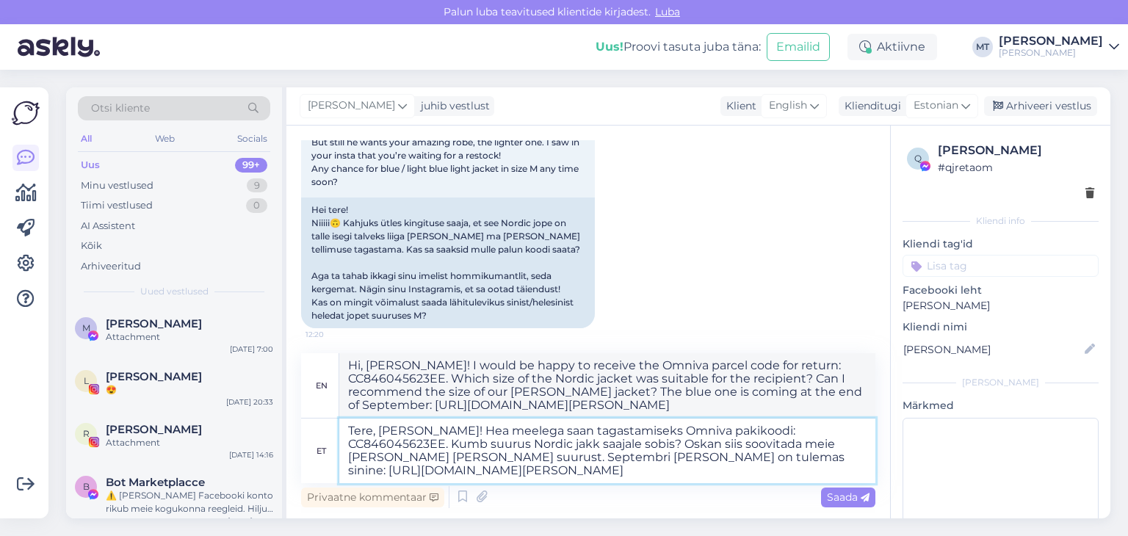
click at [552, 444] on textarea "Tere, [PERSON_NAME]! Hea meelega saan tagastamiseks Omniva pakikoodi: CC8460456…" at bounding box center [607, 451] width 536 height 65
type textarea "Tere, [PERSON_NAME]! Hea meelega saan tagastamiseks Omniva pakikoodi: CC8460456…"
type textarea "Hi, [PERSON_NAME]! I would be happy to receive the Omniva parcel code for retur…"
drag, startPoint x: 564, startPoint y: 443, endPoint x: 546, endPoint y: 447, distance: 18.9
click at [546, 447] on textarea "Tere, [PERSON_NAME]! Hea meelega saan tagastamiseks Omniva pakikoodi: CC8460456…" at bounding box center [607, 451] width 536 height 65
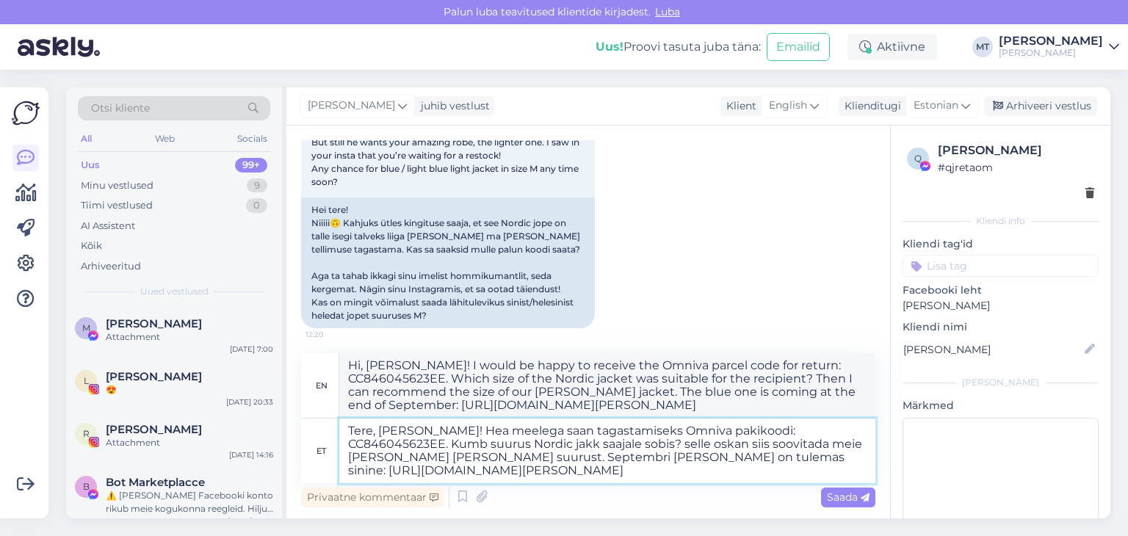
type textarea "Tere, [PERSON_NAME]! Hea meelega saan tagastamiseks Omniva pakikoodi: CC8460456…"
type textarea "Hi, [PERSON_NAME]! I would be happy to receive the Omniva parcel code for retur…"
type textarea "Tere, [PERSON_NAME]! Hea meelega saan tagastamiseks Omniva pakikoodi: CC8460456…"
type textarea "Hi, [PERSON_NAME]! I would be happy to receive the Omniva parcel code for retur…"
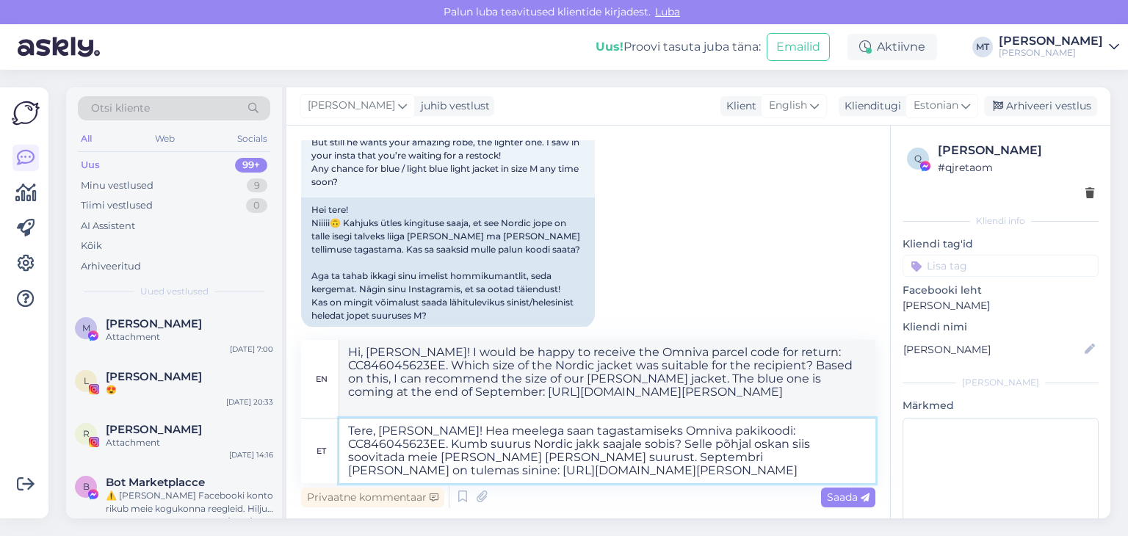
click at [776, 472] on textarea "Tere, [PERSON_NAME]! Hea meelega saan tagastamiseks Omniva pakikoodi: CC8460456…" at bounding box center [607, 451] width 536 height 65
type textarea "Tere, [PERSON_NAME]! Hea meelega saan tagastamiseks Omniva pakikoodi: CC8460456…"
type textarea "Hi, [PERSON_NAME]! I would be happy to receive the Omniva parcel code for retur…"
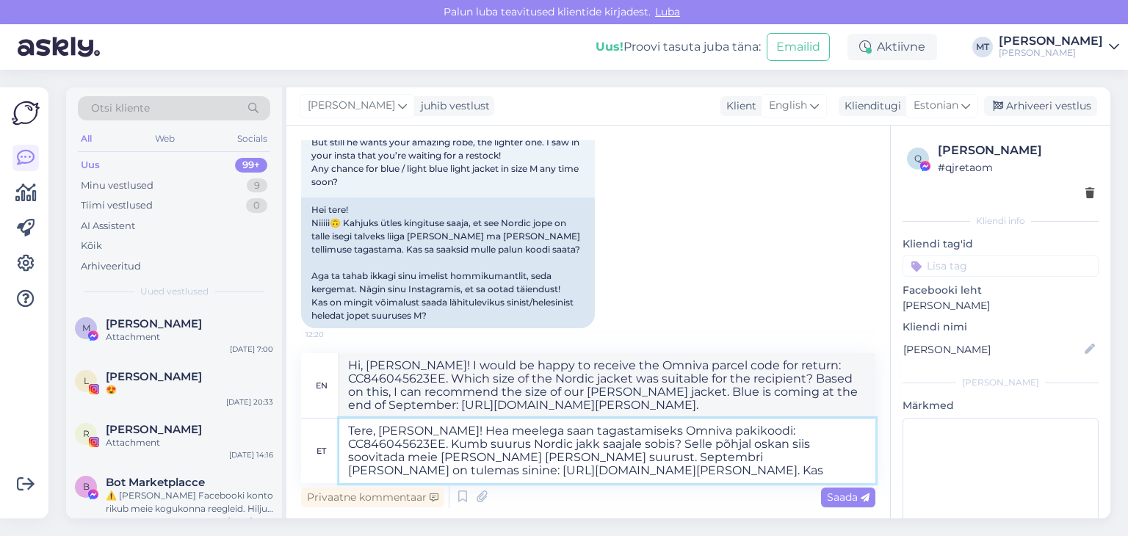
type textarea "Tere, [PERSON_NAME]! Hea meelega saan tagastamiseks Omniva pakikoodi: CC8460456…"
type textarea "Hi, [PERSON_NAME]! I would be happy to receive the Omniva parcel code for retur…"
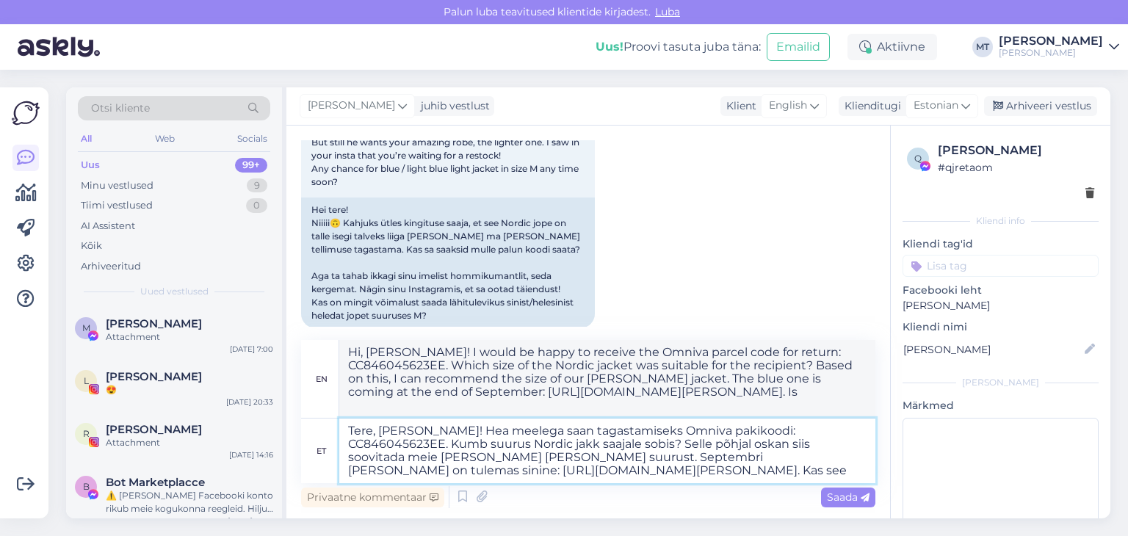
type textarea "Tere, [PERSON_NAME]! Hea meelega saan tagastamiseks Omniva pakikoodi: CC8460456…"
type textarea "Hi, [PERSON_NAME]! I would be happy to receive the Omniva parcel code for retur…"
type textarea "Tere, [PERSON_NAME]! Hea meelega saan tagastamiseks Omniva pakikoodi: CC8460456…"
type textarea "Hi, [PERSON_NAME]! I would be happy to receive the Omniva parcel code for retur…"
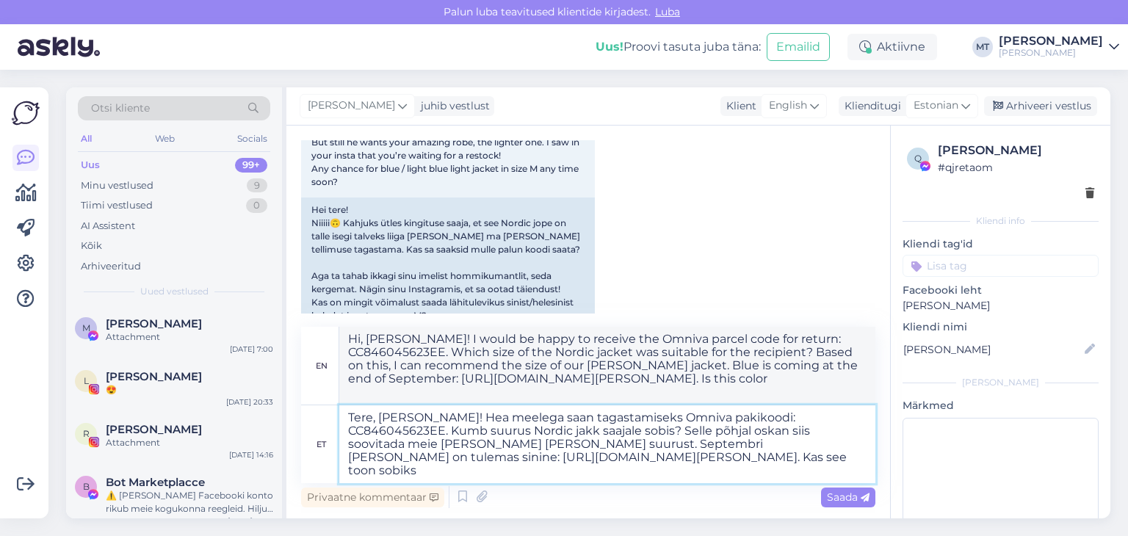
type textarea "Tere, [PERSON_NAME]! Hea meelega saan tagastamiseks Omniva pakikoodi: CC8460456…"
type textarea "Hi, [PERSON_NAME]! I would be happy to receive the Omniva parcel code for retur…"
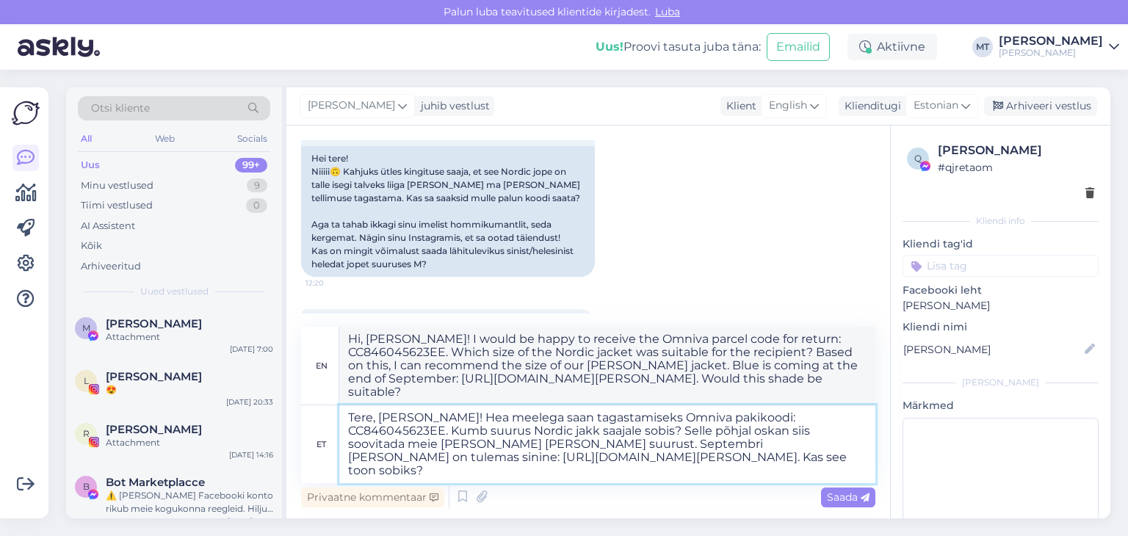
scroll to position [2304, 0]
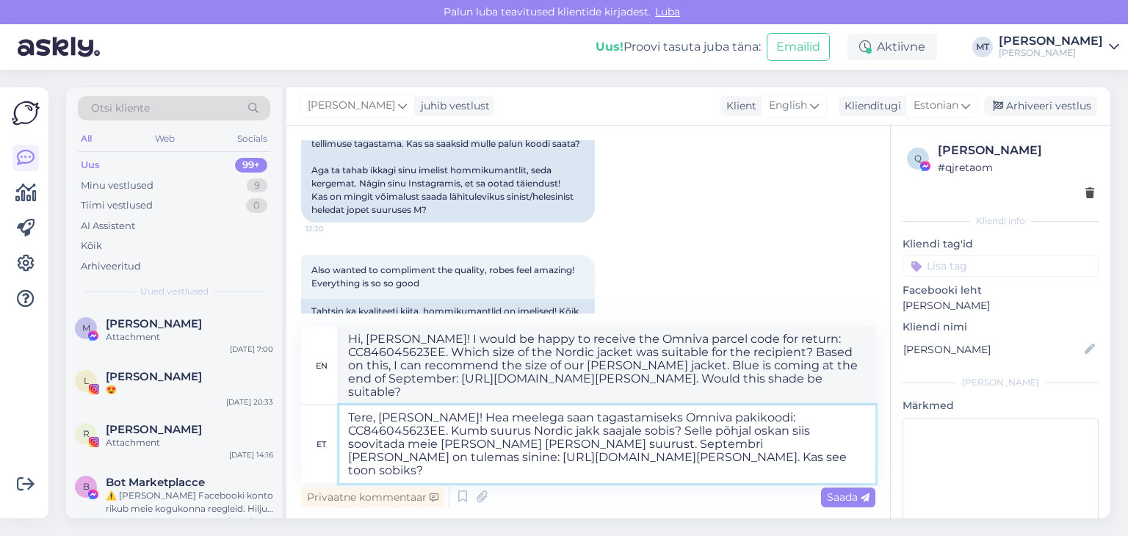
click at [411, 418] on textarea "Tere, [PERSON_NAME]! Hea meelega saan tagastamiseks Omniva pakikoodi: CC8460456…" at bounding box center [607, 445] width 536 height 78
type textarea "Tere, [PERSON_NAME]! Aitäh Teile tagasiside eest.Hea meelega saan tagastamiseks…"
type textarea "Hi, [PERSON_NAME]! Thank you for your feedback. I would be happy to receive the…"
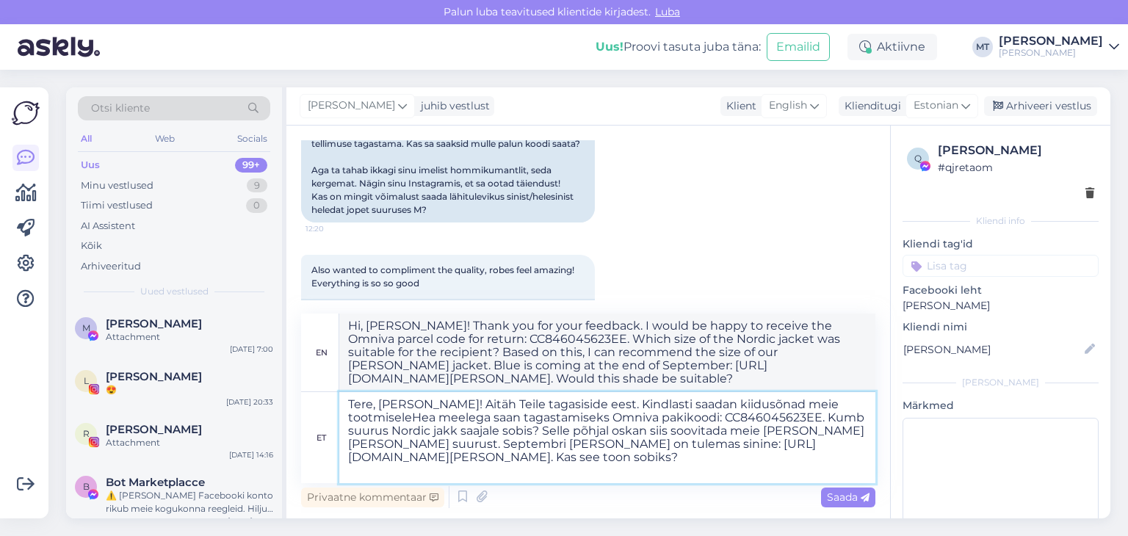
type textarea "Tere, [PERSON_NAME]! Aitäh Teile tagasiside eest. Kindlasti saadan kiidusõnad m…"
type textarea "Hi, [PERSON_NAME]! Thank you for your feedback. I will definitely send words of…"
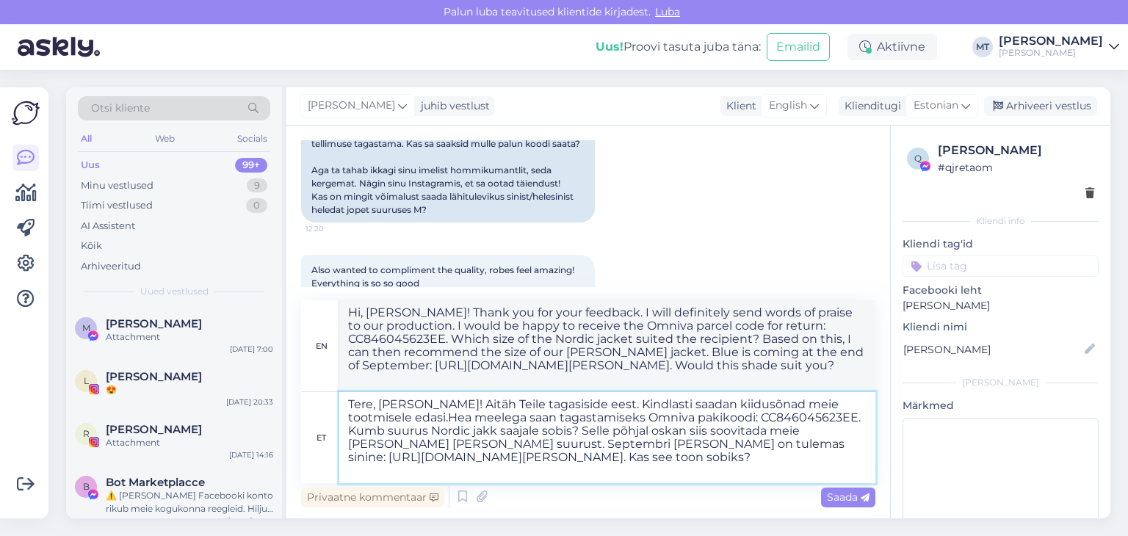
type textarea "Tere, [PERSON_NAME]! Aitäh Teile tagasiside eest. Kindlasti saadan kiidusõnad m…"
type textarea "Hi, [PERSON_NAME]! Thank you for your feedback. I will definitely pass on your …"
type textarea "Tere, [PERSON_NAME]! Aitäh Teile tagasiside eest. Kindlasti saadan kiidusõnad m…"
click at [840, 503] on div "Saada" at bounding box center [848, 498] width 54 height 20
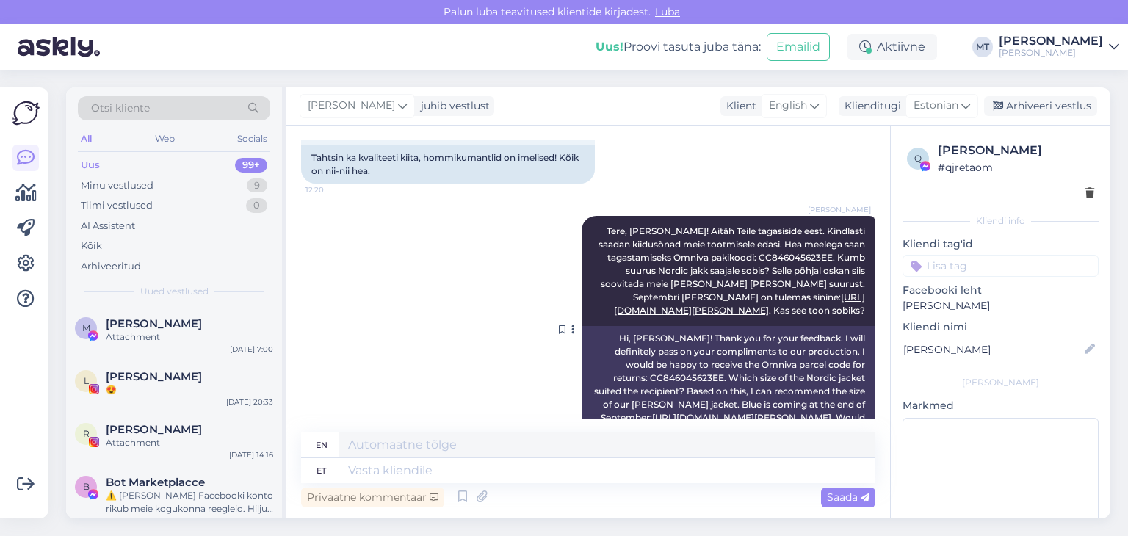
scroll to position [2384, 0]
